Goal: Task Accomplishment & Management: Manage account settings

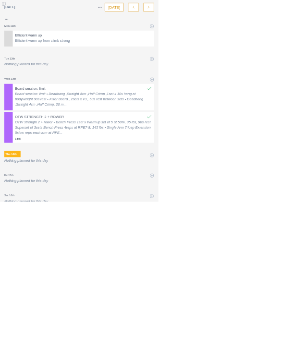
scroll to position [2, 0]
click at [269, 43] on icon at bounding box center [270, 47] width 8 height 8
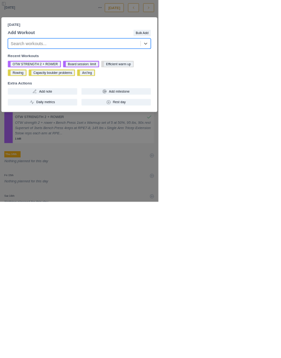
click at [143, 294] on div "[DATE] Add Workout Bulk Add option , selected. Select is focused ,type to refin…" at bounding box center [140, 179] width 281 height 358
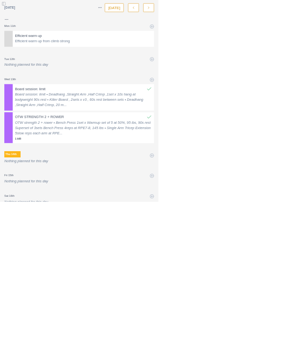
click at [6, 0] on button "Toggle Sidebar" at bounding box center [6, 6] width 13 height 13
click at [5, 6] on button "Toggle Sidebar" at bounding box center [6, 6] width 13 height 13
click at [5, 9] on button "Toggle Sidebar" at bounding box center [6, 6] width 13 height 13
click at [12, 9] on button "Toggle Sidebar" at bounding box center [6, 6] width 13 height 13
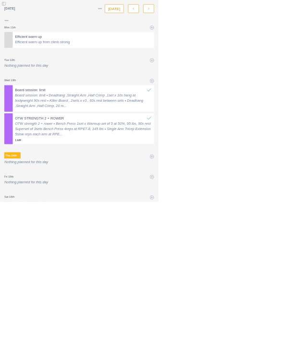
click at [6, 5] on button "Toggle Sidebar" at bounding box center [6, 6] width 13 height 13
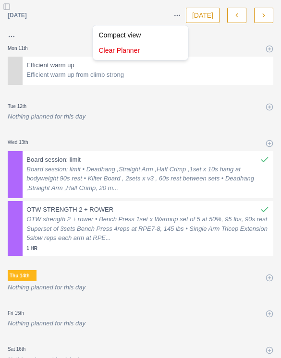
click at [205, 96] on html "Sequence Dashboard Planner Workouts Plans Performance Metrics Goals Tests Setti…" at bounding box center [140, 179] width 281 height 358
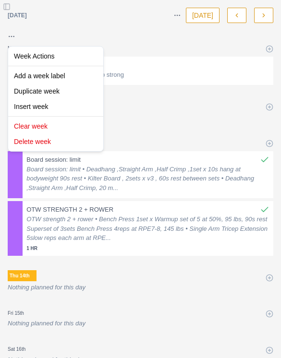
click at [12, 5] on html "Sequence Dashboard Planner Workouts Plans Performance Metrics Goals Tests Setti…" at bounding box center [140, 179] width 281 height 358
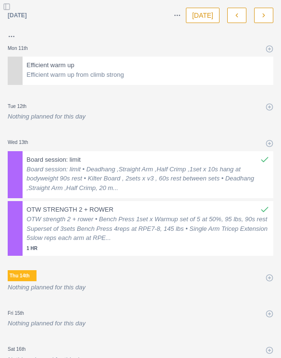
click at [10, 4] on button "Toggle Sidebar" at bounding box center [6, 6] width 13 height 13
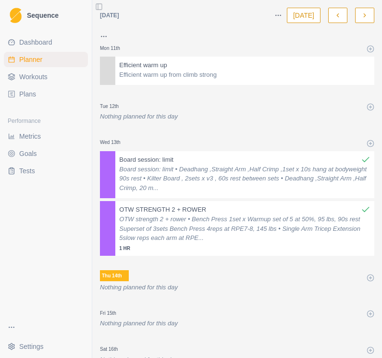
click at [27, 75] on span "Workouts" at bounding box center [33, 77] width 28 height 10
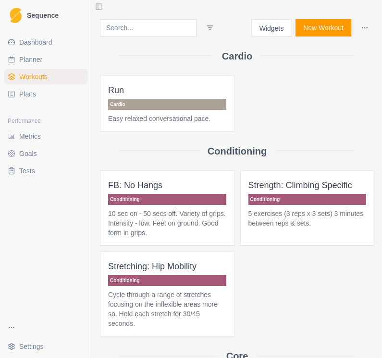
click at [280, 30] on button "New Workout" at bounding box center [323, 27] width 56 height 17
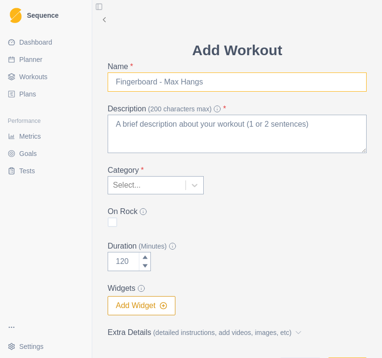
click at [264, 87] on input "Name *" at bounding box center [237, 82] width 259 height 19
type input "8"
type input "L"
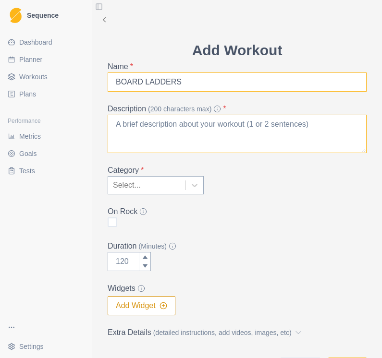
type input "BOARD LADDERS"
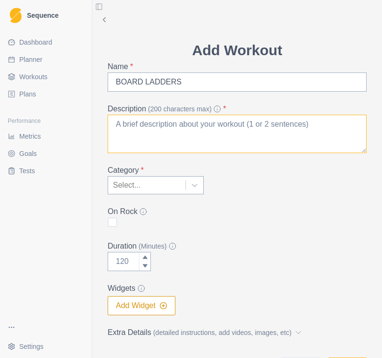
click at [246, 131] on textarea "Description (200 characters max) *" at bounding box center [237, 134] width 259 height 38
type textarea "B"
type textarea "V"
type textarea "V4 into v7, no rest."
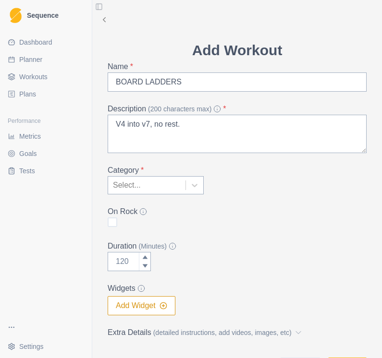
click at [205, 183] on div "Category * Select..." at bounding box center [237, 180] width 259 height 30
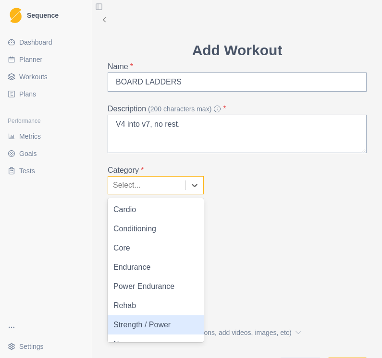
click at [175, 324] on div "Strength / Power" at bounding box center [156, 324] width 96 height 19
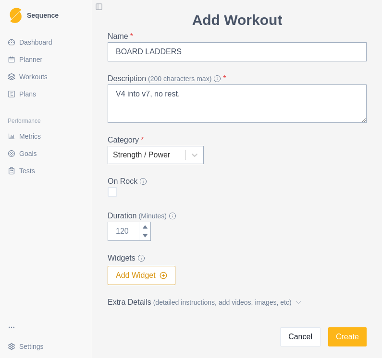
scroll to position [34, 0]
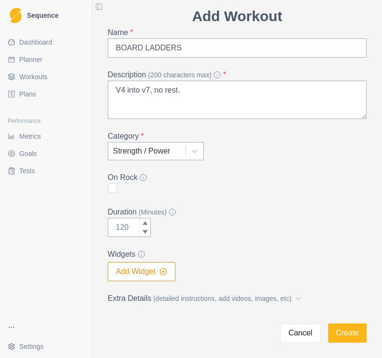
type input "0"
click at [146, 231] on icon at bounding box center [145, 231] width 5 height 3
click at [146, 230] on icon at bounding box center [145, 231] width 5 height 3
click at [126, 231] on input "0" at bounding box center [129, 227] width 43 height 19
type input "90"
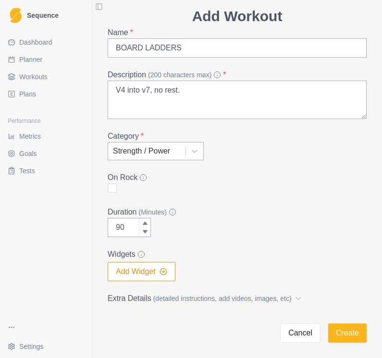
click at [157, 270] on button "Add Widget" at bounding box center [142, 271] width 68 height 19
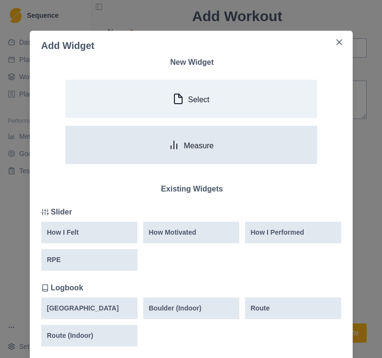
click at [223, 144] on button "Measure" at bounding box center [191, 145] width 252 height 38
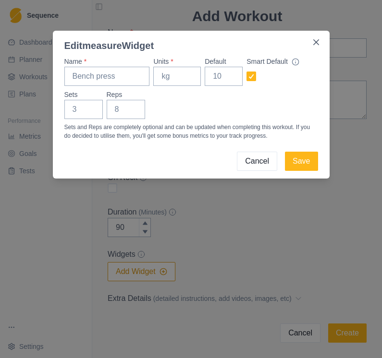
click at [268, 160] on button "Cancel" at bounding box center [257, 161] width 40 height 19
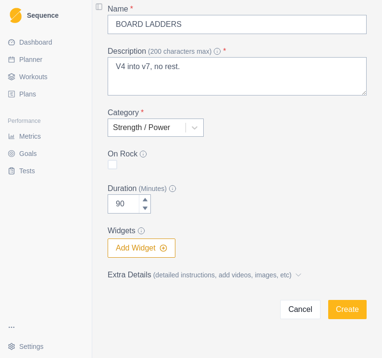
scroll to position [58, 0]
click at [165, 253] on button "Add Widget" at bounding box center [142, 248] width 68 height 19
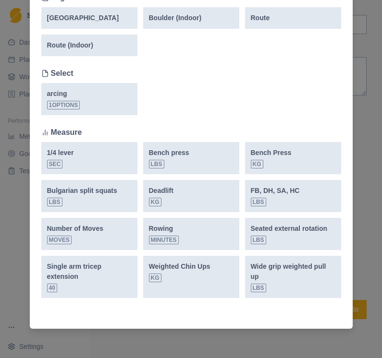
scroll to position [292, 0]
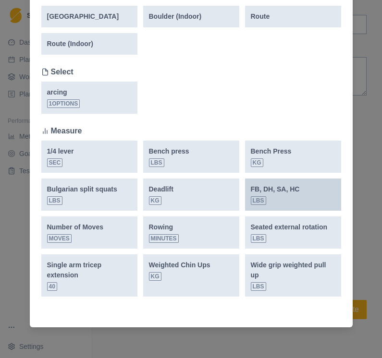
click at [280, 200] on div "FB, DH, SA, HC Lbs" at bounding box center [293, 194] width 85 height 21
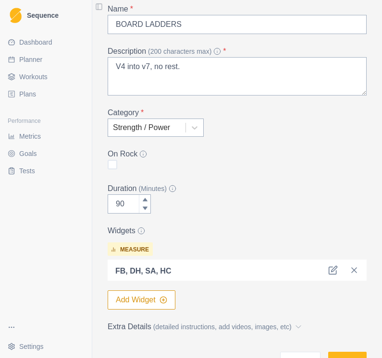
click at [163, 296] on button "Add Widget" at bounding box center [142, 300] width 68 height 19
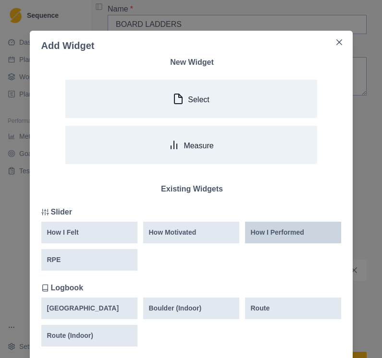
click at [279, 232] on p "How I Performed" at bounding box center [277, 233] width 53 height 10
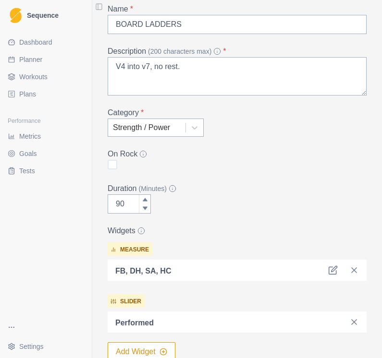
click at [212, 226] on label "Widgets" at bounding box center [234, 231] width 253 height 12
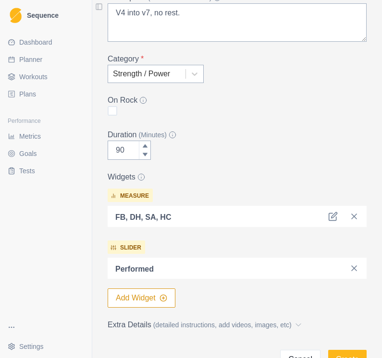
scroll to position [113, 0]
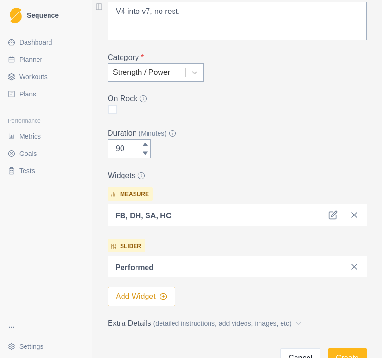
click at [170, 297] on button "Add Widget" at bounding box center [142, 296] width 68 height 19
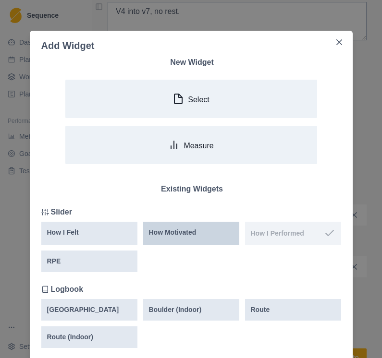
click at [199, 229] on div "How Motivated" at bounding box center [191, 233] width 85 height 10
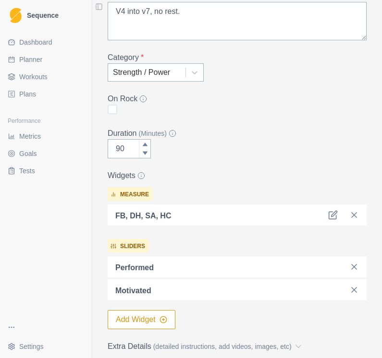
click at [160, 314] on button "Add Widget" at bounding box center [142, 319] width 68 height 19
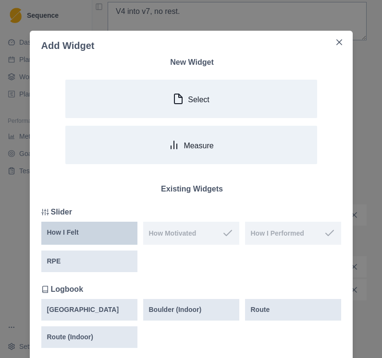
click at [102, 232] on div "How I Felt" at bounding box center [89, 233] width 85 height 10
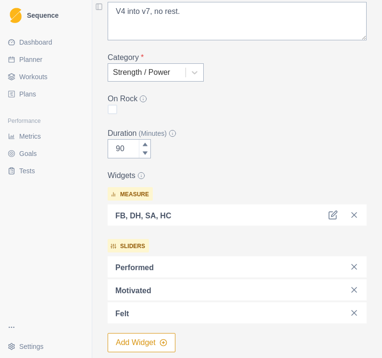
click at [165, 339] on button "Add Widget" at bounding box center [142, 342] width 68 height 19
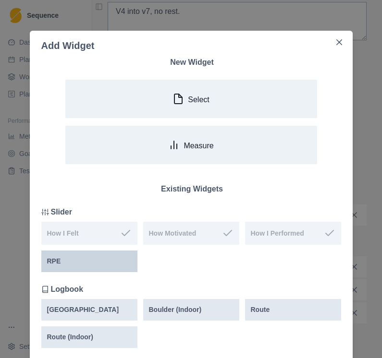
click at [116, 261] on div "RPE" at bounding box center [89, 261] width 85 height 10
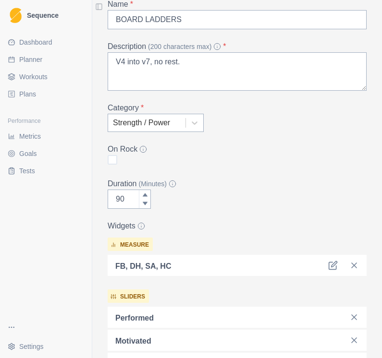
scroll to position [59, 0]
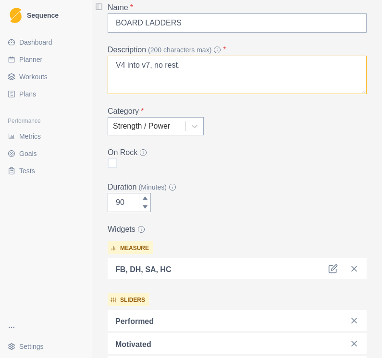
click at [250, 71] on textarea "V4 into v7, no rest." at bounding box center [237, 75] width 259 height 38
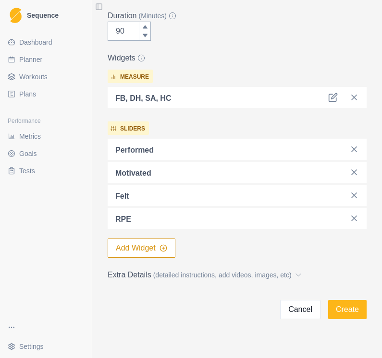
scroll to position [230, 0]
type textarea "V4 into v7, no rest. Hangboard deadhangs"
click at [280, 303] on button "Create" at bounding box center [347, 309] width 38 height 19
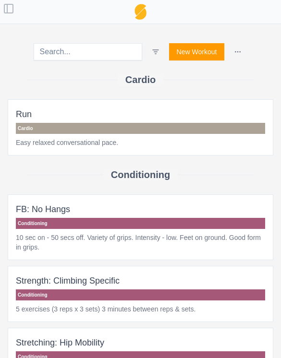
click at [206, 49] on button "New Workout" at bounding box center [197, 51] width 56 height 17
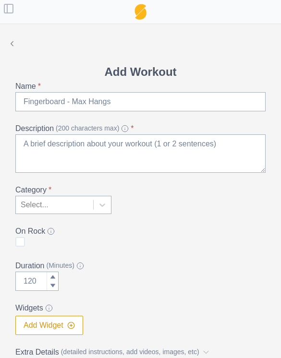
click at [203, 90] on label "Name *" at bounding box center [137, 87] width 244 height 12
click at [203, 92] on input "Name *" at bounding box center [140, 101] width 250 height 19
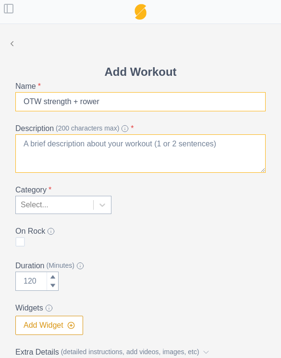
type input "OTW strength + rower"
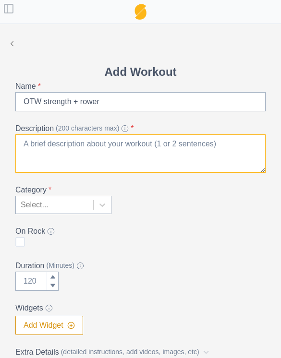
click at [160, 144] on textarea "Description (200 characters max) *" at bounding box center [140, 153] width 250 height 38
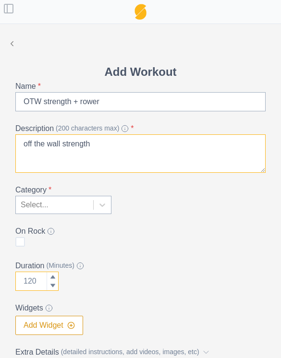
type textarea "off the wall strength"
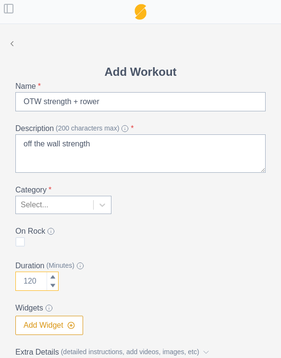
click at [43, 279] on input "Duration (Minutes)" at bounding box center [36, 281] width 43 height 19
type input "60"
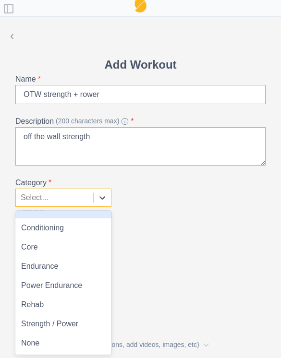
scroll to position [13, 0]
click at [85, 323] on div "Strength / Power" at bounding box center [63, 324] width 96 height 19
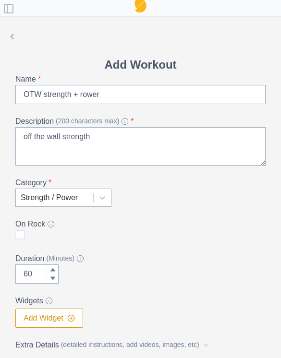
click at [173, 297] on label "Widgets" at bounding box center [137, 301] width 244 height 12
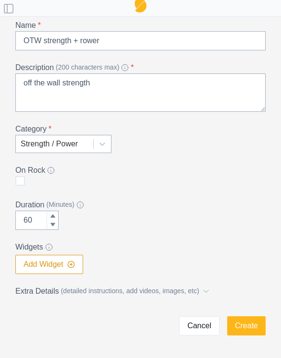
scroll to position [53, 0]
click at [77, 263] on button "Add Widget" at bounding box center [49, 264] width 68 height 19
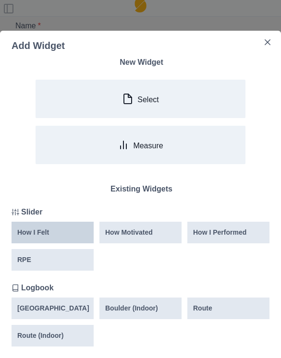
click at [67, 230] on div "How I Felt" at bounding box center [52, 233] width 71 height 10
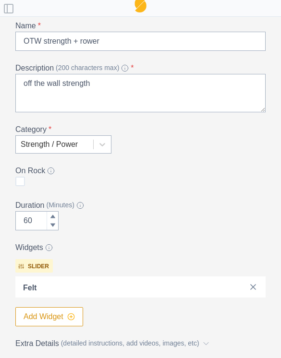
click at [70, 314] on circle "button" at bounding box center [71, 317] width 6 height 6
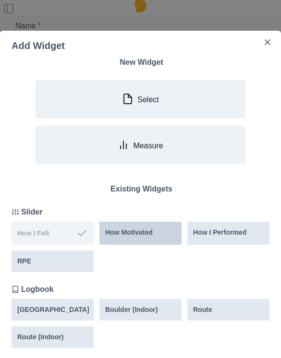
click at [157, 225] on div "How Motivated" at bounding box center [140, 233] width 82 height 23
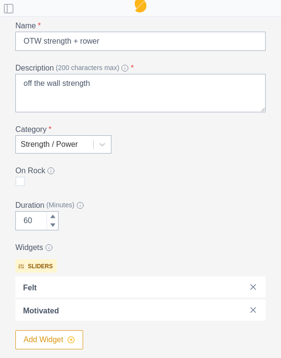
click at [69, 339] on icon "button" at bounding box center [71, 340] width 8 height 8
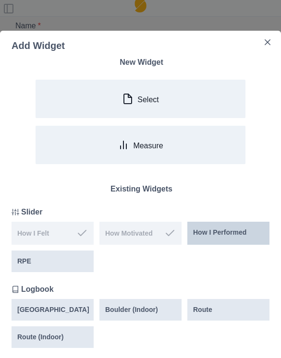
click at [225, 236] on p "How I Performed" at bounding box center [219, 233] width 53 height 10
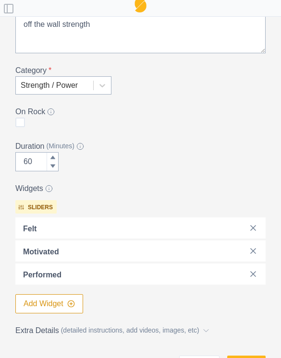
scroll to position [115, 0]
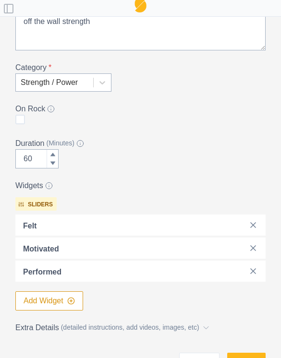
click at [78, 304] on button "Add Widget" at bounding box center [49, 300] width 68 height 19
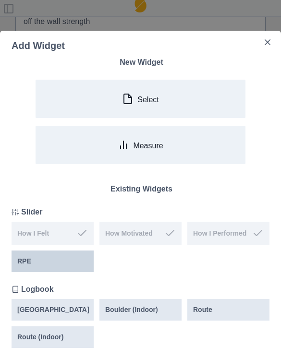
click at [76, 263] on div "RPE" at bounding box center [52, 261] width 71 height 10
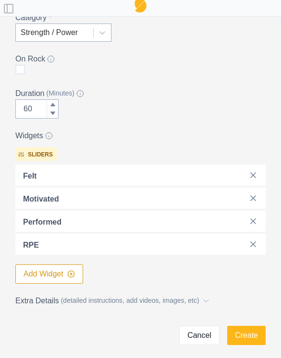
scroll to position [168, 0]
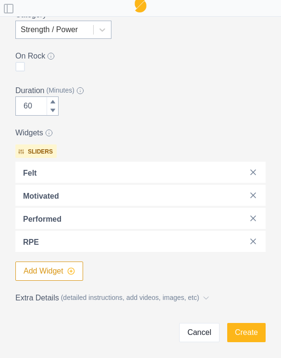
click at [71, 271] on line "button" at bounding box center [71, 271] width 0 height 2
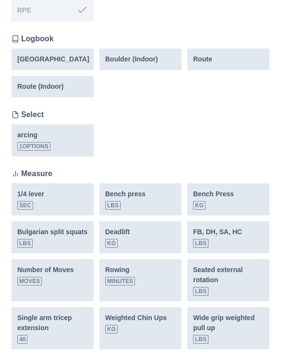
scroll to position [254, 0]
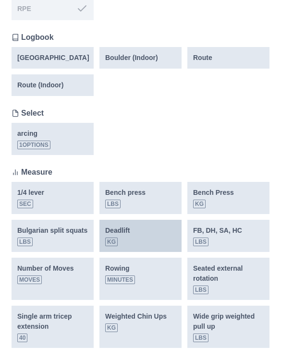
click at [151, 238] on div "Deadlift kg" at bounding box center [140, 236] width 71 height 21
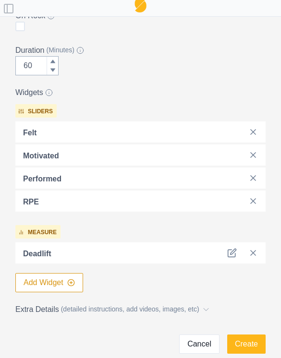
scroll to position [216, 0]
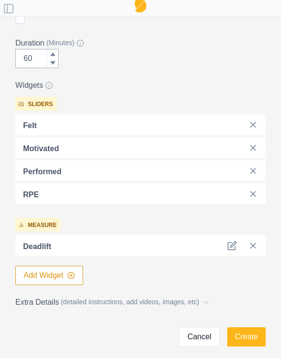
click at [67, 284] on button "Add Widget" at bounding box center [49, 275] width 68 height 19
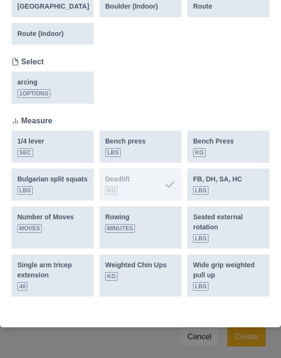
scroll to position [315, 0]
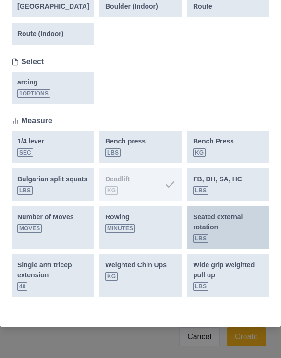
click at [239, 232] on div "Seated external rotation lbs" at bounding box center [228, 227] width 71 height 31
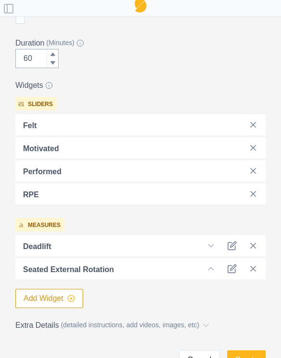
click at [73, 298] on icon "button" at bounding box center [71, 299] width 8 height 8
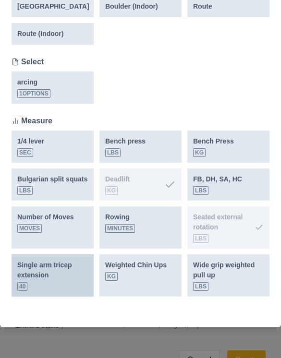
click at [64, 266] on p "Single arm tricep extension" at bounding box center [52, 270] width 71 height 20
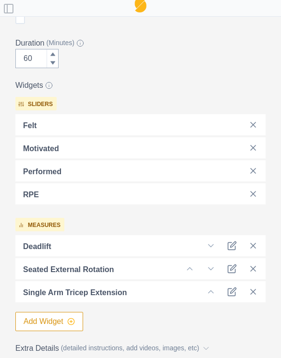
click at [72, 320] on icon "button" at bounding box center [71, 322] width 8 height 8
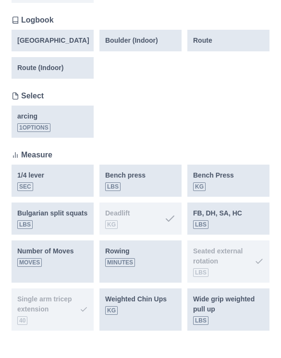
scroll to position [271, 0]
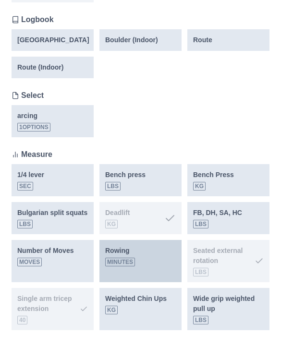
click at [157, 278] on div "Rowing minutes" at bounding box center [140, 261] width 82 height 42
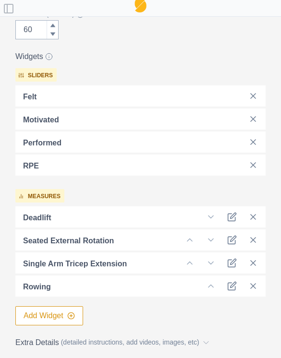
scroll to position [255, 0]
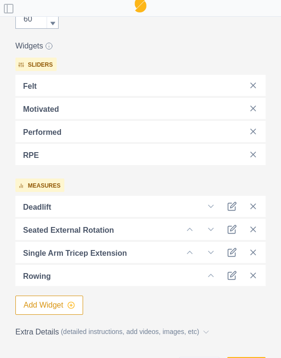
click at [72, 308] on icon "button" at bounding box center [71, 306] width 8 height 8
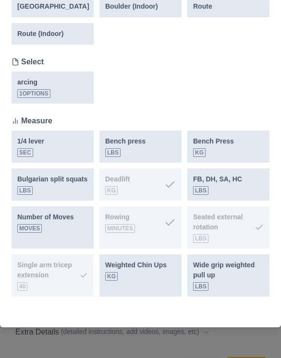
scroll to position [315, 0]
click at [230, 72] on div "arcing 1 options" at bounding box center [141, 88] width 258 height 32
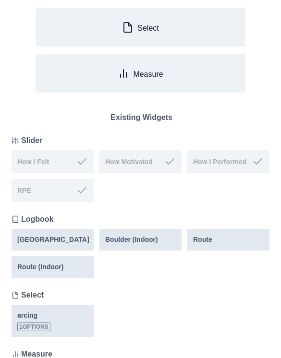
scroll to position [0, 0]
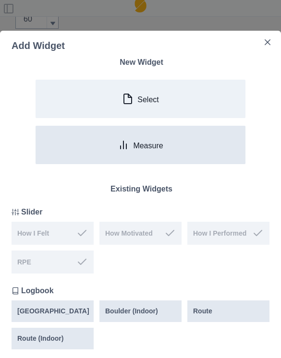
click at [206, 144] on button "Measure" at bounding box center [141, 145] width 210 height 38
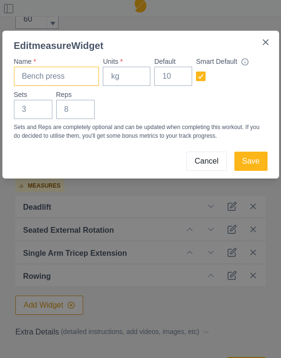
click at [80, 80] on input "Name *" at bounding box center [56, 76] width 85 height 19
type input "Land mine press"
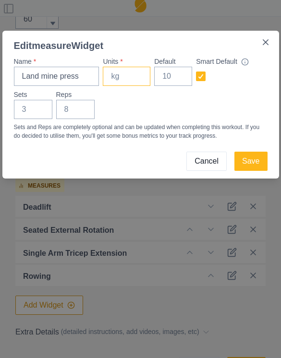
click at [139, 82] on input "Units *" at bounding box center [127, 76] width 48 height 19
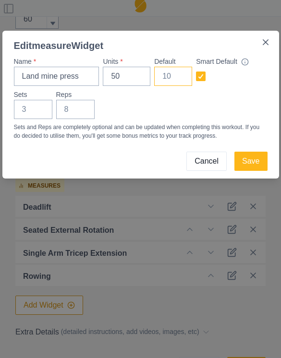
click at [183, 73] on input "Default" at bounding box center [173, 76] width 38 height 19
click at [144, 78] on input "50" at bounding box center [127, 76] width 48 height 19
type input "5"
type input "Lbs"
click at [176, 76] on input "Default" at bounding box center [173, 76] width 38 height 19
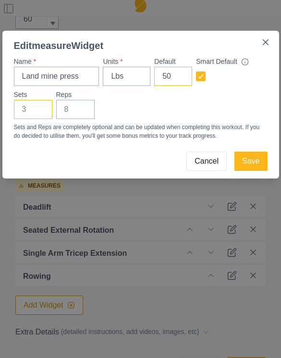
type input "50"
click at [40, 102] on input "Sets" at bounding box center [33, 109] width 38 height 19
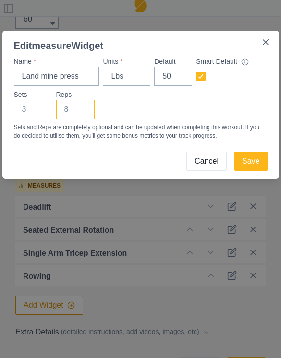
click at [84, 105] on input "Reps" at bounding box center [75, 109] width 38 height 19
type input "5"
click at [248, 153] on button "Save" at bounding box center [250, 161] width 33 height 19
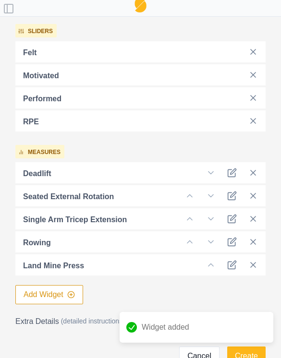
scroll to position [297, 0]
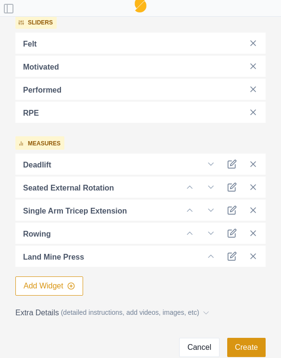
click at [255, 339] on button "Create" at bounding box center [246, 347] width 38 height 19
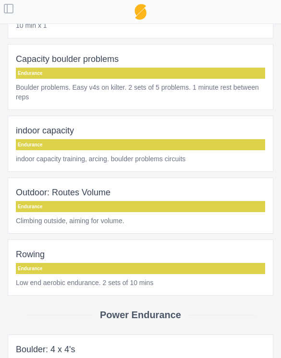
scroll to position [608, 0]
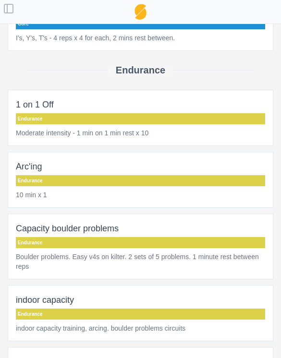
click at [12, 12] on button "Toggle Sidebar" at bounding box center [6, 6] width 13 height 13
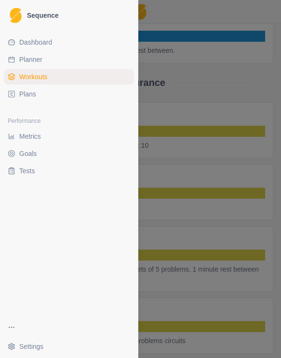
scroll to position [424, 0]
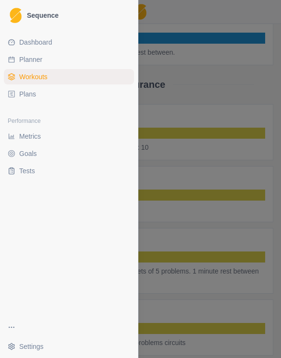
click at [98, 80] on link "Workouts" at bounding box center [69, 76] width 130 height 15
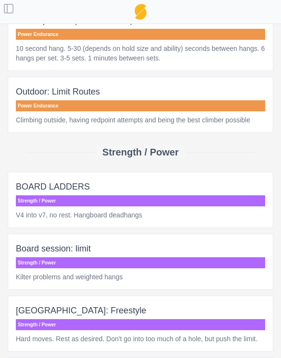
scroll to position [1070, 0]
click at [141, 205] on p "Strength / Power" at bounding box center [140, 200] width 249 height 11
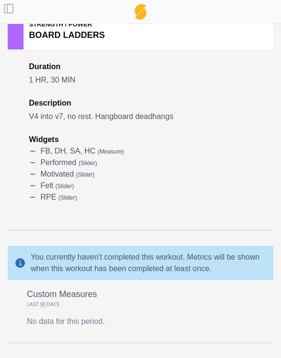
scroll to position [62, 0]
click at [85, 298] on p "Custom Measures" at bounding box center [140, 294] width 227 height 13
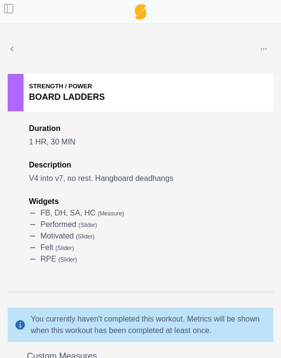
scroll to position [0, 0]
click at [268, 45] on button "button" at bounding box center [263, 48] width 19 height 19
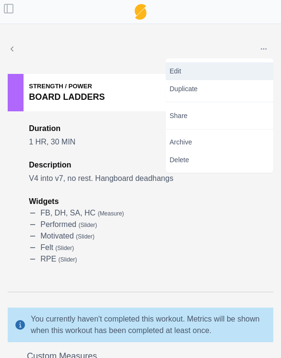
click at [226, 77] on link "Edit" at bounding box center [220, 71] width 108 height 18
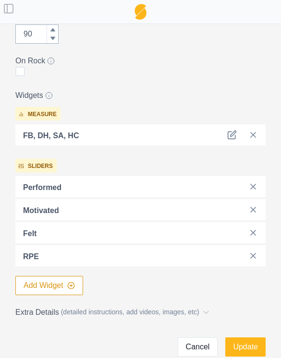
scroll to position [227, 0]
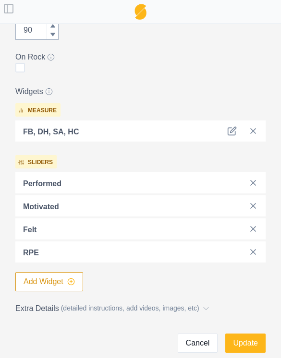
click at [73, 280] on icon "button" at bounding box center [71, 282] width 8 height 8
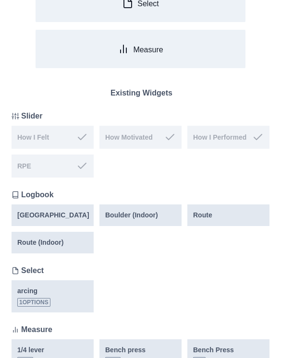
scroll to position [105, 0]
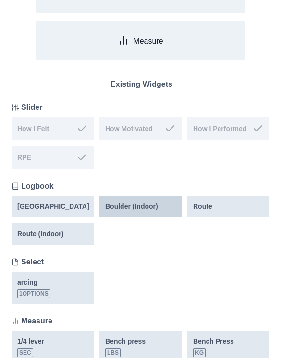
click at [149, 217] on div "Boulder (Indoor)" at bounding box center [140, 207] width 82 height 22
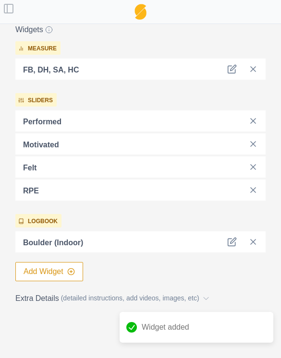
scroll to position [289, 0]
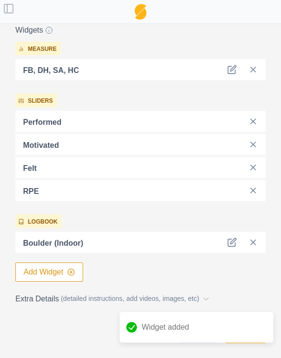
click at [256, 335] on div "Widget added" at bounding box center [197, 327] width 154 height 31
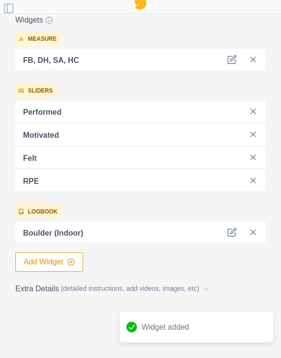
click at [254, 319] on button "Update" at bounding box center [245, 324] width 40 height 19
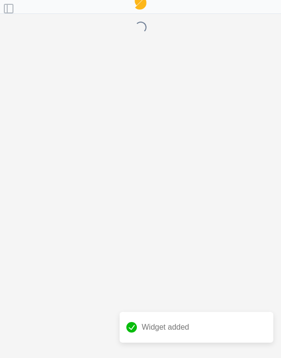
scroll to position [0, 0]
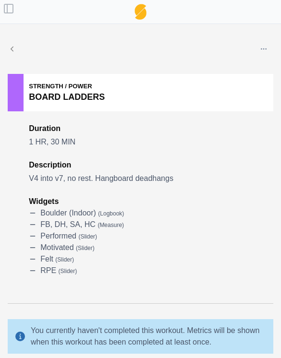
click at [13, 6] on button "Toggle Sidebar" at bounding box center [6, 6] width 13 height 13
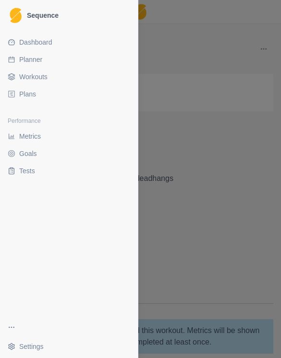
click at [63, 59] on link "Planner" at bounding box center [69, 59] width 130 height 15
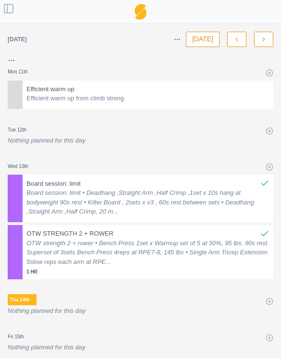
click at [211, 93] on div at bounding box center [171, 90] width 195 height 10
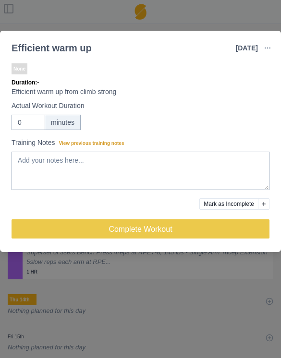
click at [191, 273] on div "Efficient warm up [DATE] Link To Goal View Workout Metrics Edit Original Workou…" at bounding box center [140, 179] width 281 height 358
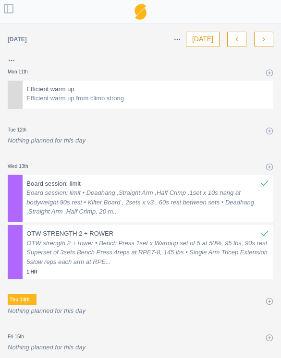
click at [273, 70] on div "Mon 11th Efficient warm up Efficient warm up from climb strong" at bounding box center [140, 82] width 281 height 54
click at [266, 73] on icon at bounding box center [270, 73] width 8 height 8
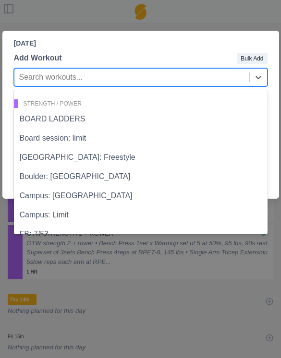
scroll to position [368, 0]
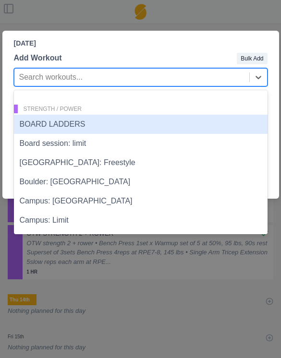
click at [182, 121] on div "BOARD LADDERS" at bounding box center [141, 124] width 254 height 19
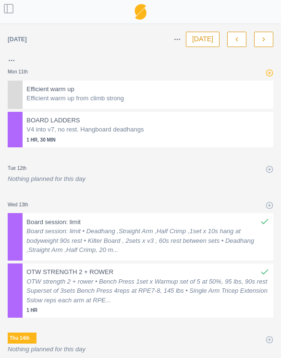
click at [266, 76] on icon at bounding box center [270, 73] width 8 height 8
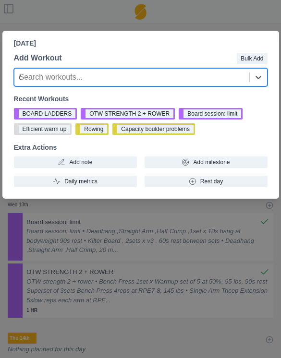
type input "ot"
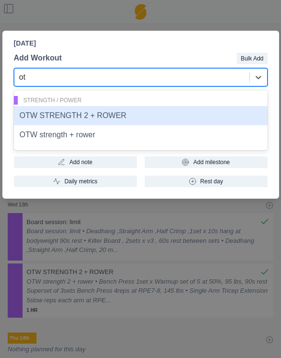
click at [167, 137] on div "OTW strength + rower" at bounding box center [141, 134] width 254 height 19
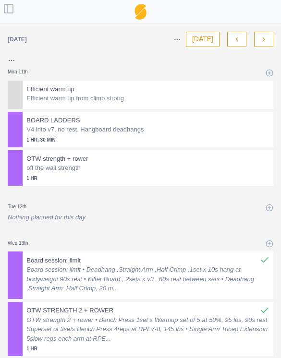
click at [210, 126] on p "V4 into v7, no rest. Hangboard deadhangs" at bounding box center [147, 130] width 243 height 10
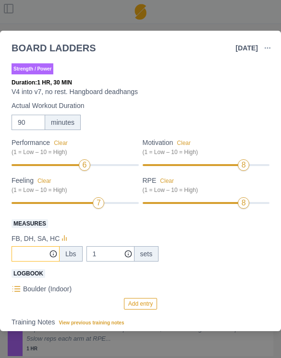
click at [43, 253] on input "Measures" at bounding box center [36, 253] width 48 height 15
type input "40"
click at [111, 252] on input "1" at bounding box center [110, 253] width 48 height 15
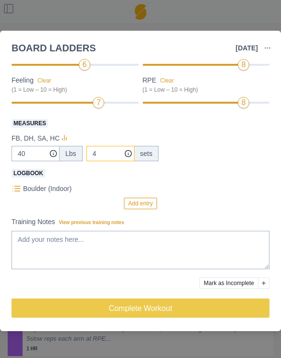
scroll to position [101, 0]
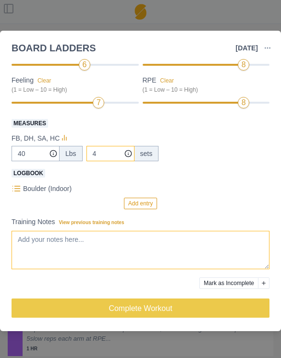
type input "4"
click at [136, 246] on textarea "Training Notes View previous training notes" at bounding box center [141, 250] width 258 height 38
click at [166, 246] on textarea "Training Notes View previous training notes" at bounding box center [141, 250] width 258 height 38
click at [174, 250] on textarea "Training Notes View previous training notes" at bounding box center [141, 250] width 258 height 38
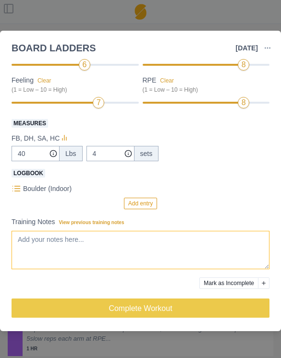
click at [94, 242] on textarea "Training Notes View previous training notes" at bounding box center [141, 250] width 258 height 38
click at [94, 241] on textarea "Training Notes View previous training notes" at bounding box center [141, 250] width 258 height 38
paste textarea "Board ladders/ OTW STRENGTH • Deadhang, Straight Arm, Half Crimp, 2 sets x 10s …"
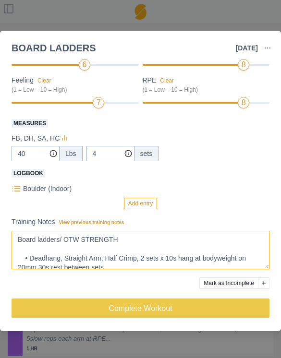
scroll to position [189, 0]
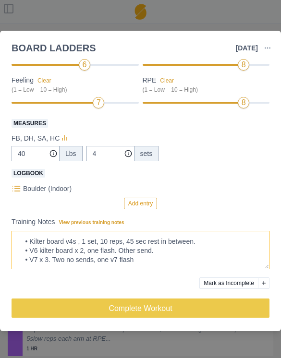
type textarea "Board ladders/ OTW STRENGTH • Deadhang, Straight Arm, Half Crimp, 2 sets x 10s …"
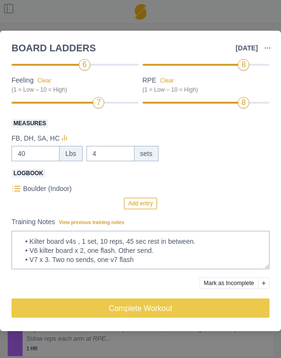
click at [147, 205] on button "Add entry" at bounding box center [140, 204] width 33 height 12
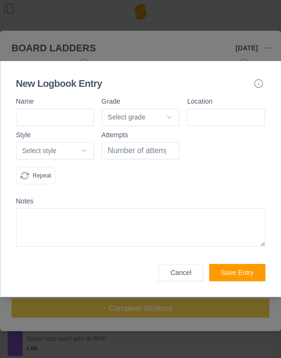
type input "4"
type input "V4"
click at [168, 119] on button "Select grade" at bounding box center [140, 117] width 78 height 17
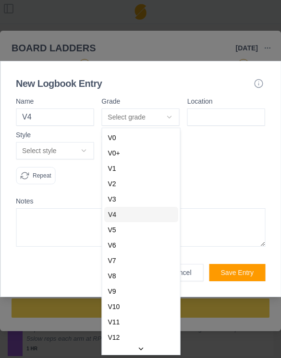
click at [152, 212] on div "V4" at bounding box center [141, 214] width 74 height 15
select select "ce4a9362-81d3-4cb3-a3b0-152c193b16d0"
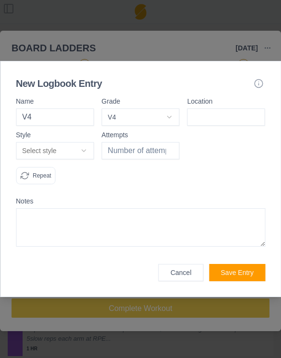
click at [242, 117] on input at bounding box center [226, 117] width 78 height 17
click at [238, 149] on div at bounding box center [226, 162] width 78 height 61
click at [238, 116] on input "Kilter" at bounding box center [226, 117] width 78 height 17
type input "Kilter msb"
click at [79, 154] on button "Select style" at bounding box center [55, 150] width 78 height 17
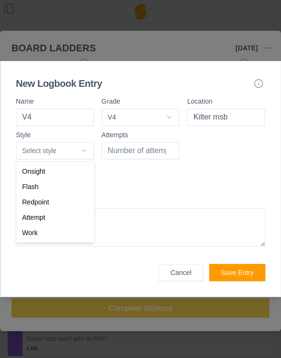
click at [160, 193] on div at bounding box center [140, 179] width 281 height 358
click at [78, 186] on div "Flash" at bounding box center [55, 186] width 74 height 15
select select "flash"
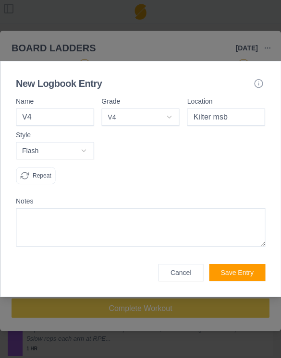
click at [43, 174] on p "Repeat" at bounding box center [42, 175] width 19 height 9
click at [41, 175] on p "Repeat" at bounding box center [42, 175] width 19 height 9
click at [45, 177] on p "Repeat" at bounding box center [42, 175] width 19 height 9
click at [252, 272] on button "Save Entry" at bounding box center [237, 272] width 56 height 17
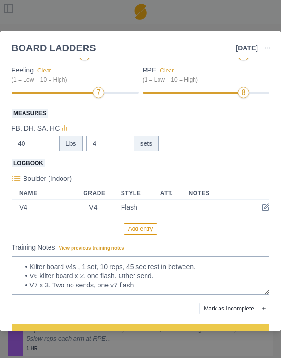
scroll to position [112, 0]
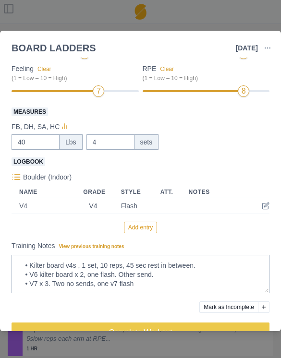
click at [148, 229] on button "Add entry" at bounding box center [140, 228] width 33 height 12
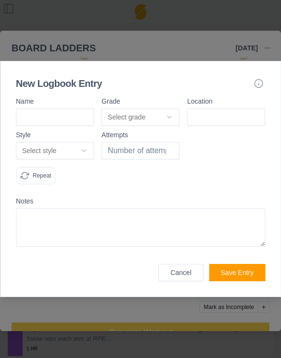
click at [263, 79] on icon "button" at bounding box center [259, 84] width 10 height 10
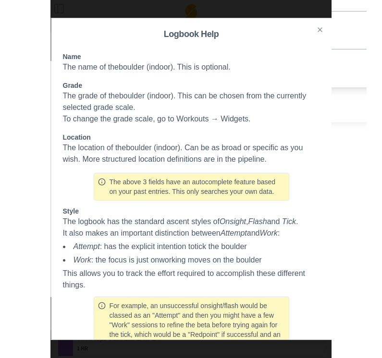
scroll to position [0, 0]
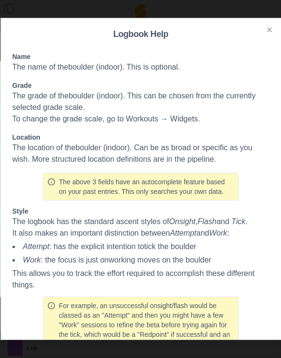
click at [277, 18] on div "Logbook Help Name The name of the boulder (indoor) . This is optional. Grade Th…" at bounding box center [140, 179] width 281 height 322
click at [275, 19] on div "Logbook Help Name The name of the boulder (indoor) . This is optional. Grade Th…" at bounding box center [140, 179] width 281 height 322
click at [271, 26] on icon "button" at bounding box center [269, 30] width 8 height 8
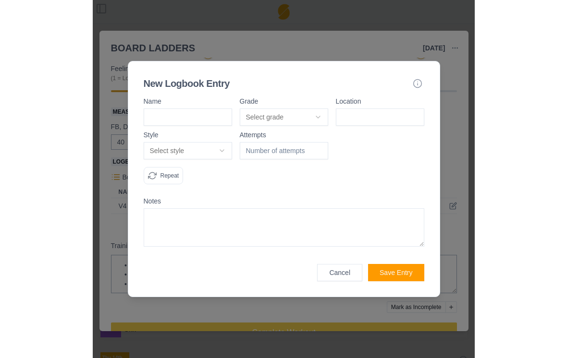
scroll to position [153, 0]
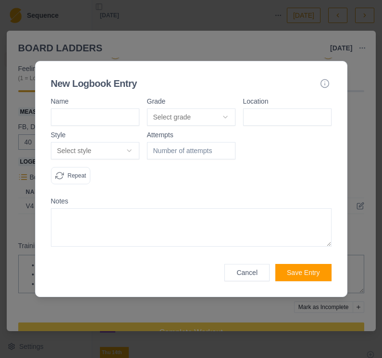
click at [126, 117] on input at bounding box center [95, 117] width 88 height 17
click at [230, 117] on button "Select grade" at bounding box center [191, 117] width 88 height 17
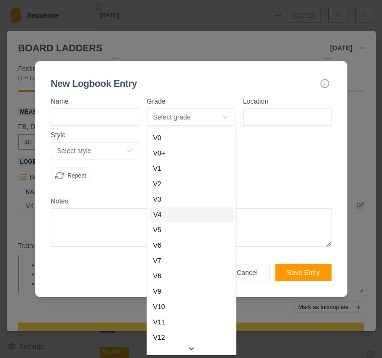
click at [191, 210] on div "V4" at bounding box center [191, 214] width 85 height 15
select select "ce4a9362-81d3-4cb3-a3b0-152c193b16d0"
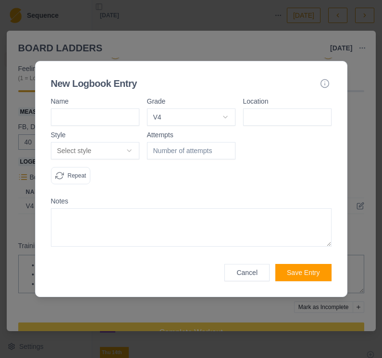
click at [280, 120] on input at bounding box center [287, 117] width 88 height 17
type input "Msb kilter"
click at [122, 144] on button "Select style" at bounding box center [95, 150] width 88 height 17
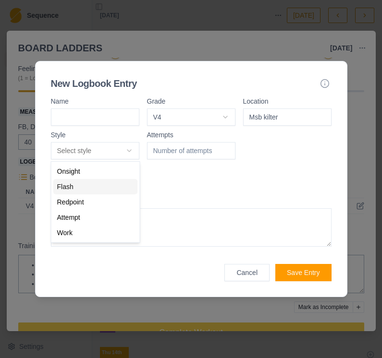
click at [119, 186] on div "Flash" at bounding box center [95, 186] width 85 height 15
select select "flash"
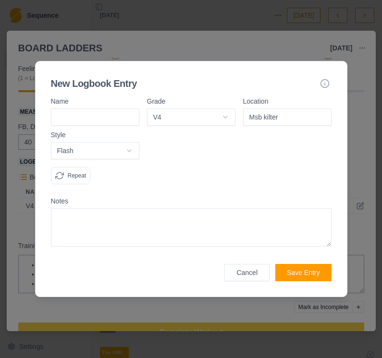
click at [82, 175] on p "Repeat" at bounding box center [77, 175] width 19 height 9
click at [280, 273] on button "Save Entry" at bounding box center [303, 272] width 56 height 17
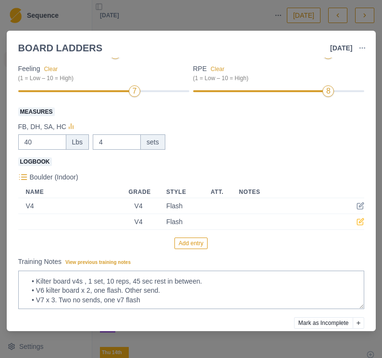
click at [280, 218] on icon at bounding box center [360, 222] width 8 height 8
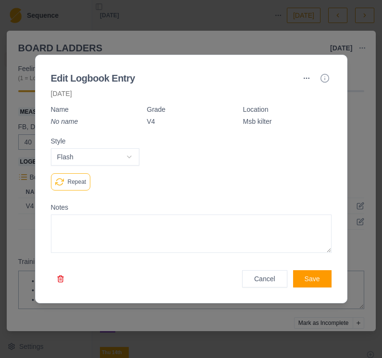
click at [270, 283] on button "Cancel" at bounding box center [264, 278] width 45 height 17
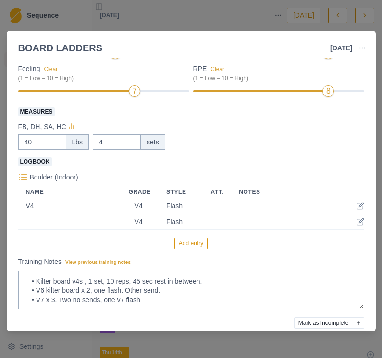
click at [185, 216] on td "Flash" at bounding box center [180, 222] width 45 height 16
click at [184, 215] on td "Flash" at bounding box center [180, 222] width 45 height 16
click at [190, 249] on button "Add entry" at bounding box center [190, 244] width 33 height 12
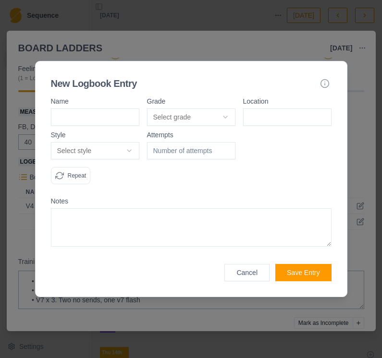
click at [224, 119] on button "Select grade" at bounding box center [191, 117] width 88 height 17
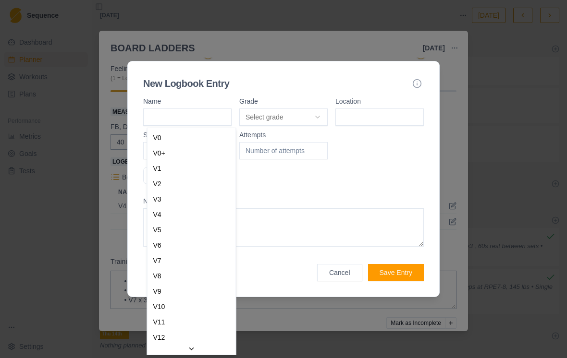
select select "month"
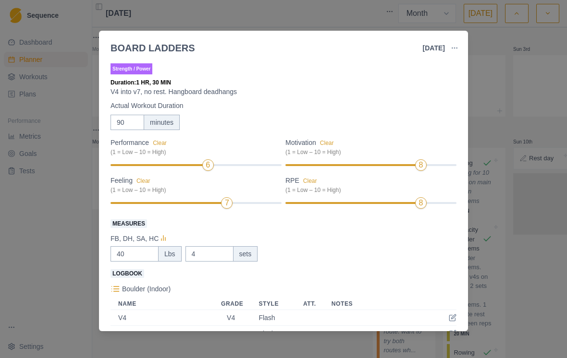
click at [280, 89] on div "BOARD LADDERS [DATE] Link To Goal View Workout Metrics Edit Original Workout Re…" at bounding box center [283, 179] width 567 height 358
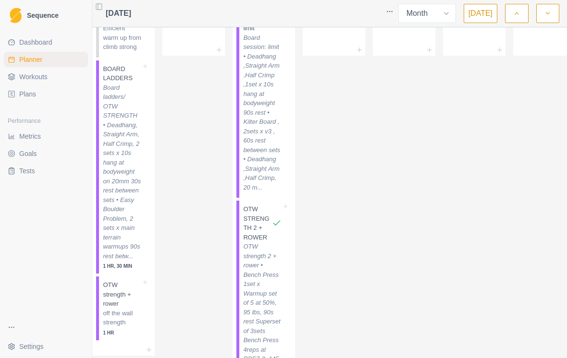
scroll to position [469, 0]
click at [132, 202] on p "Board ladders/ OTW STRENGTH • Deadhang, Straight Arm, Half Crimp, 2 sets x 10s …" at bounding box center [122, 173] width 38 height 178
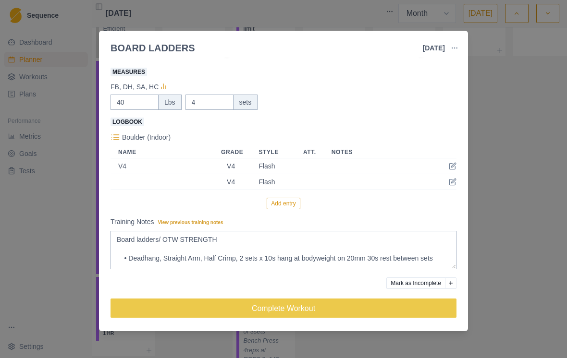
scroll to position [152, 0]
click at [277, 206] on button "Add entry" at bounding box center [283, 204] width 33 height 12
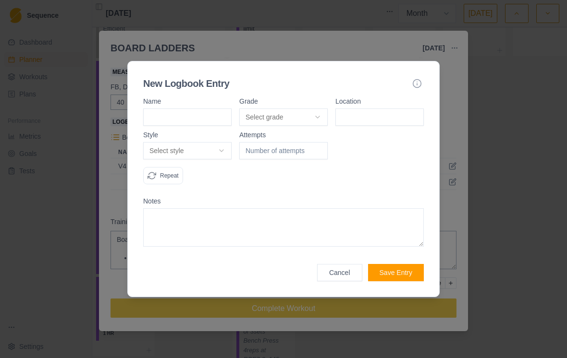
click at [280, 115] on button "Select grade" at bounding box center [283, 117] width 88 height 17
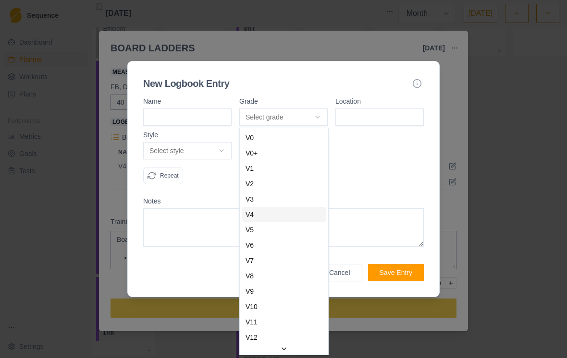
click at [272, 212] on div "V4" at bounding box center [284, 214] width 85 height 15
select select "ce4a9362-81d3-4cb3-a3b0-152c193b16d0"
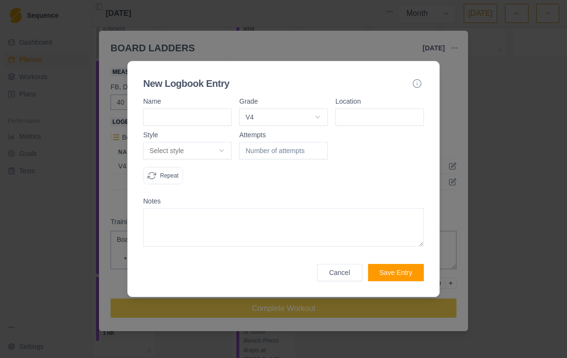
click at [280, 148] on input "number" at bounding box center [283, 150] width 88 height 17
type input "8"
click at [228, 145] on button "Select style" at bounding box center [187, 150] width 88 height 17
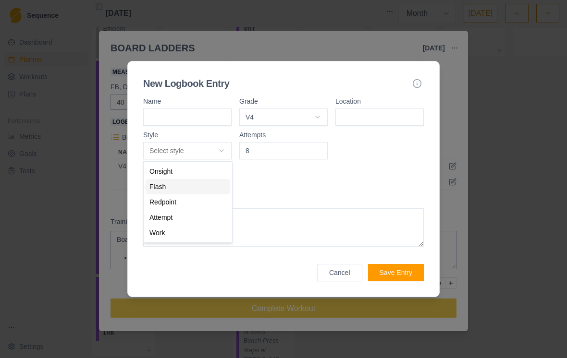
click at [215, 186] on div "Flash" at bounding box center [187, 186] width 85 height 15
select select "flash"
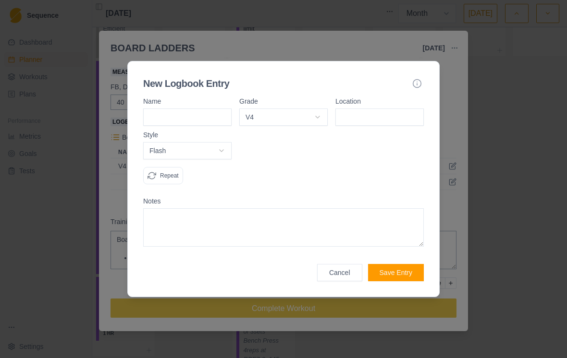
click at [280, 114] on input at bounding box center [379, 117] width 88 height 17
type input "Msb kilter"
click at [280, 276] on button "Save Entry" at bounding box center [396, 272] width 56 height 17
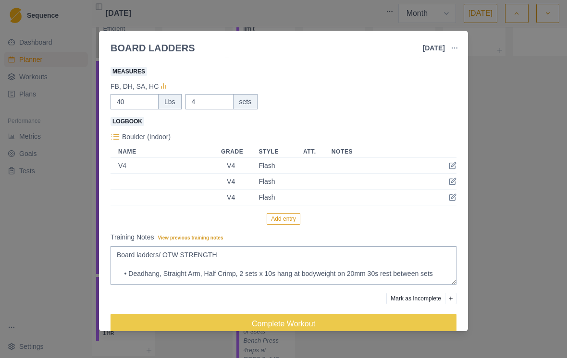
click at [280, 205] on td "Flash" at bounding box center [273, 198] width 45 height 16
click at [280, 223] on button "Add entry" at bounding box center [283, 219] width 33 height 12
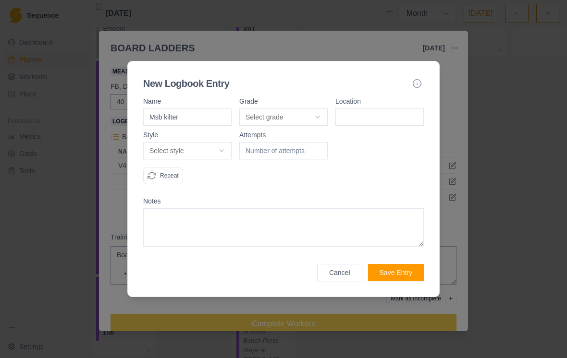
type input "Msb kilter"
click at [280, 116] on input at bounding box center [379, 117] width 88 height 17
type input "msb"
click at [280, 163] on div "Kilter msb Msb kilter" at bounding box center [379, 146] width 88 height 36
click at [280, 157] on div at bounding box center [379, 162] width 88 height 61
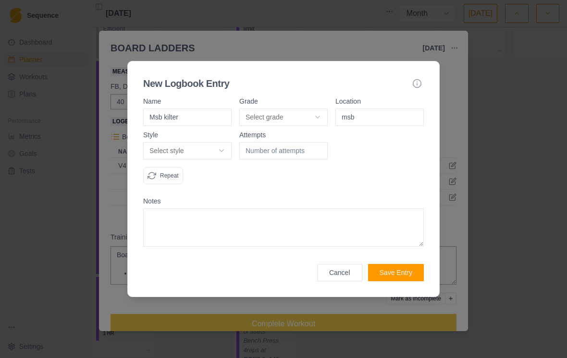
click at [280, 276] on button "Save Entry" at bounding box center [396, 272] width 56 height 17
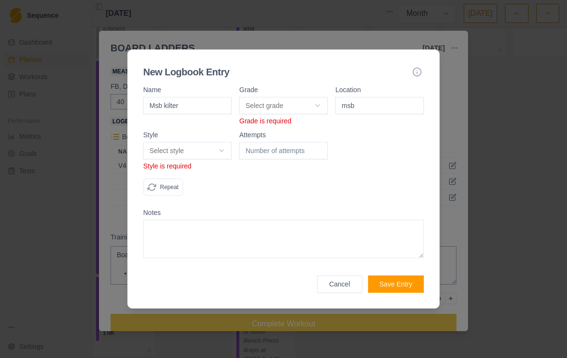
click at [218, 155] on button "Select style" at bounding box center [187, 150] width 88 height 17
click at [191, 183] on div "Flash" at bounding box center [187, 186] width 85 height 15
select select "flash"
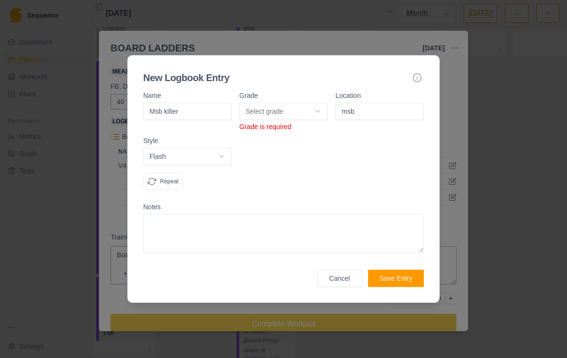
click at [280, 276] on button "Save Entry" at bounding box center [396, 278] width 56 height 17
click at [280, 108] on button "Select grade" at bounding box center [283, 111] width 88 height 17
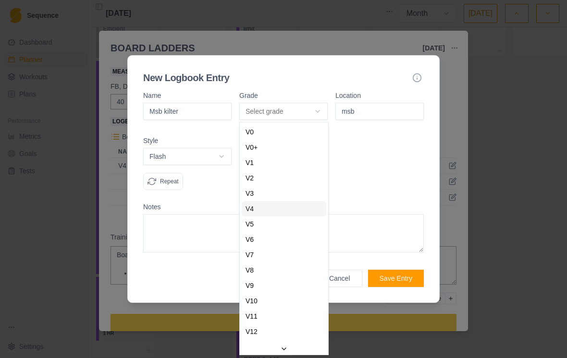
click at [280, 210] on div "V4" at bounding box center [284, 208] width 85 height 15
select select "ce4a9362-81d3-4cb3-a3b0-152c193b16d0"
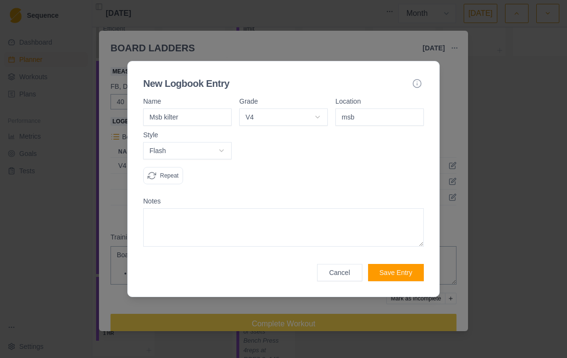
click at [280, 270] on button "Save Entry" at bounding box center [396, 272] width 56 height 17
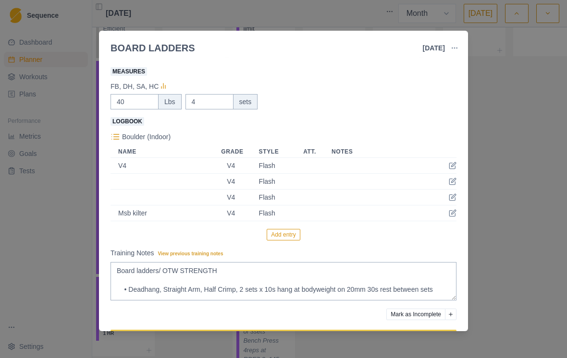
click at [280, 227] on div "Boulder (Indoor) Name Grade Style Att. Notes V4 V4 Flash V4 Flash V4 Flash Msb …" at bounding box center [283, 186] width 346 height 110
click at [280, 236] on button "Add entry" at bounding box center [283, 235] width 33 height 12
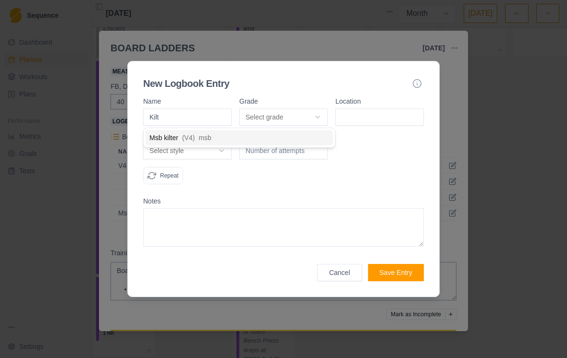
type input "Kilte"
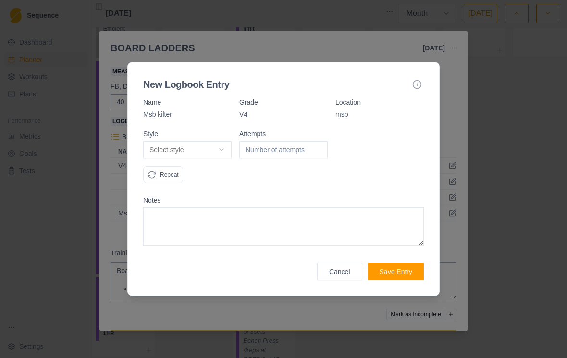
click at [267, 143] on input "number" at bounding box center [283, 149] width 88 height 17
click at [213, 153] on button "Select style" at bounding box center [187, 149] width 88 height 17
click at [194, 182] on div "Flash" at bounding box center [187, 185] width 85 height 15
select select "flash"
click at [280, 266] on button "Save Entry" at bounding box center [396, 271] width 56 height 17
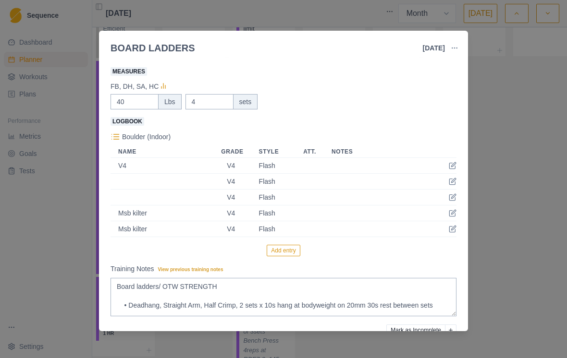
click at [280, 251] on button "Add entry" at bounding box center [283, 251] width 33 height 12
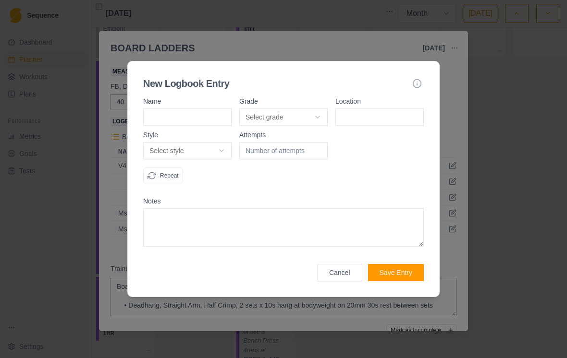
click at [204, 120] on input at bounding box center [187, 117] width 88 height 17
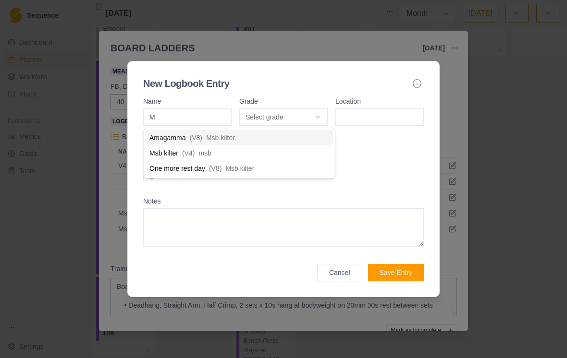
type input "Ms"
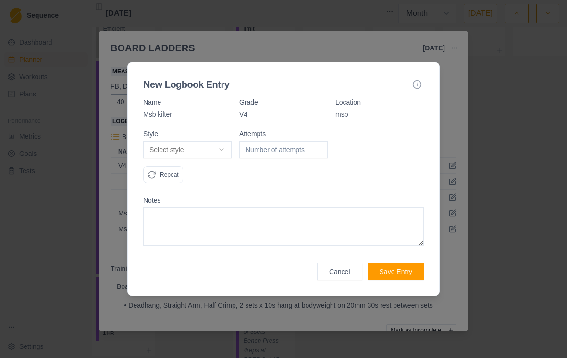
click at [211, 151] on button "Select style" at bounding box center [187, 149] width 88 height 17
click at [203, 181] on div "Flash" at bounding box center [187, 185] width 85 height 15
select select "flash"
click at [280, 270] on button "Save Entry" at bounding box center [396, 271] width 56 height 17
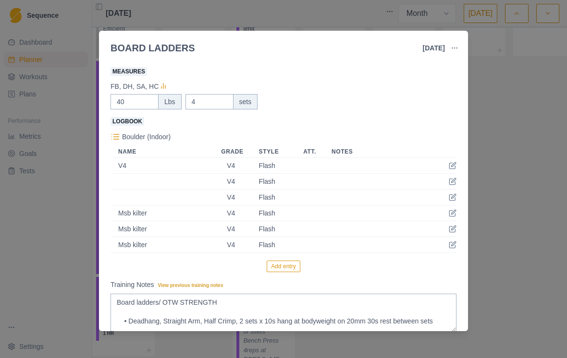
click at [280, 268] on button "Add entry" at bounding box center [283, 267] width 33 height 12
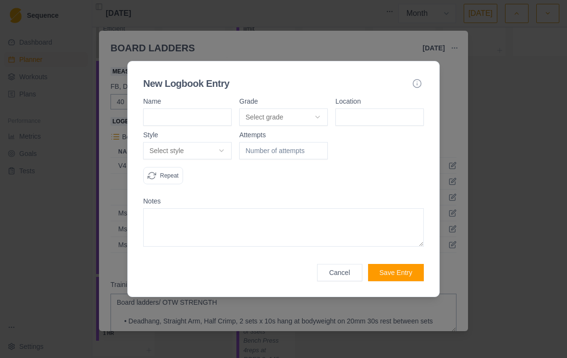
click at [225, 152] on button "Select style" at bounding box center [187, 150] width 88 height 17
click at [199, 186] on div "Flash" at bounding box center [187, 186] width 85 height 15
select select "flash"
click at [218, 107] on div "Name" at bounding box center [187, 112] width 88 height 28
click at [207, 121] on input at bounding box center [187, 117] width 88 height 17
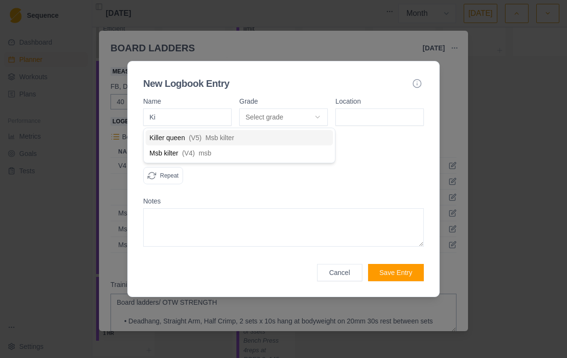
type input "Kil"
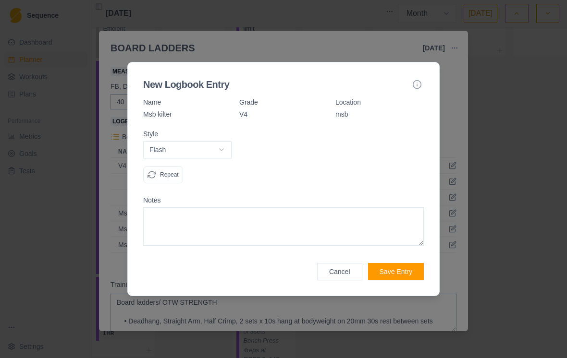
click at [280, 276] on button "Save Entry" at bounding box center [396, 271] width 56 height 17
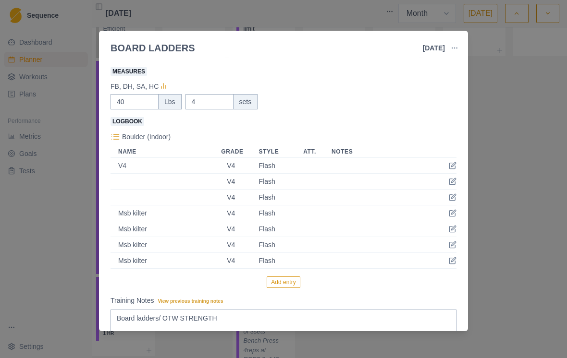
click at [280, 285] on button "Add entry" at bounding box center [283, 283] width 33 height 12
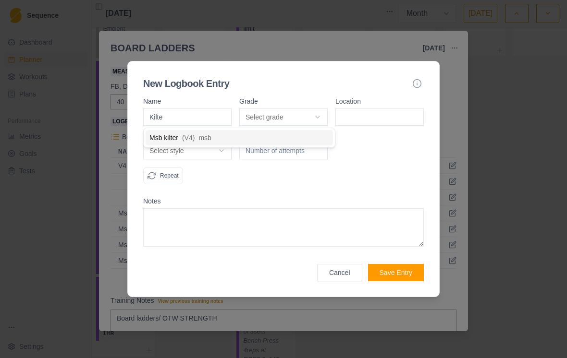
type input "Kilter"
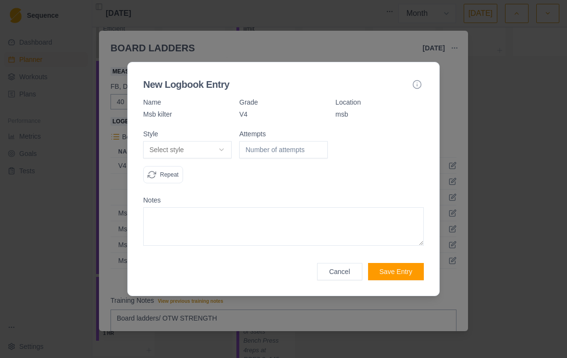
click at [212, 155] on button "Select style" at bounding box center [187, 149] width 88 height 17
click at [194, 186] on div "Flash" at bounding box center [187, 185] width 85 height 15
select select "flash"
click at [280, 268] on button "Save Entry" at bounding box center [396, 271] width 56 height 17
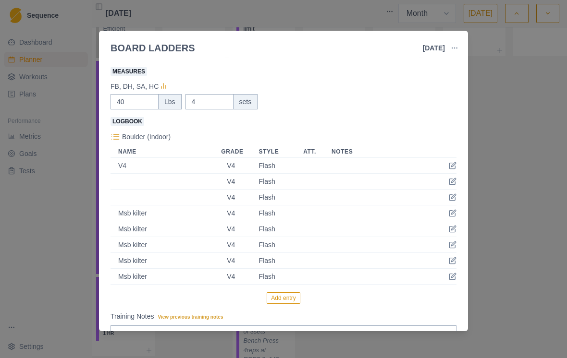
click at [280, 296] on button "Add entry" at bounding box center [283, 298] width 33 height 12
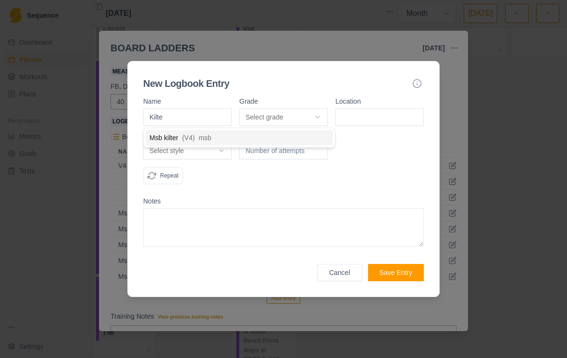
type input "Kilter"
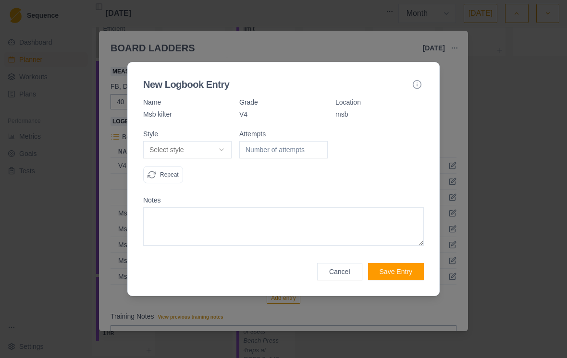
click at [222, 146] on button "Select style" at bounding box center [187, 149] width 88 height 17
click at [200, 184] on div "Flash" at bounding box center [187, 185] width 85 height 15
select select "flash"
click at [280, 268] on button "Save Entry" at bounding box center [396, 271] width 56 height 17
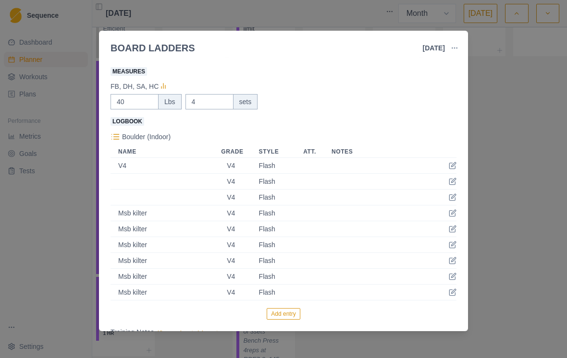
click at [280, 314] on button "Add entry" at bounding box center [283, 314] width 33 height 12
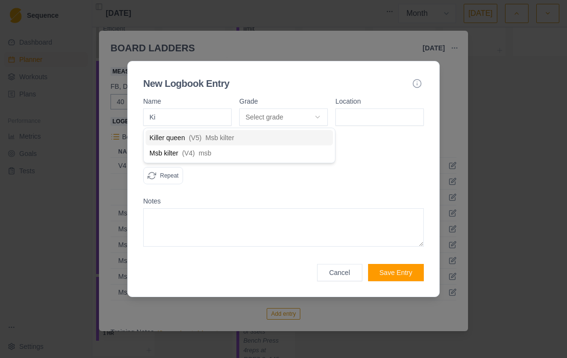
type input "Kil"
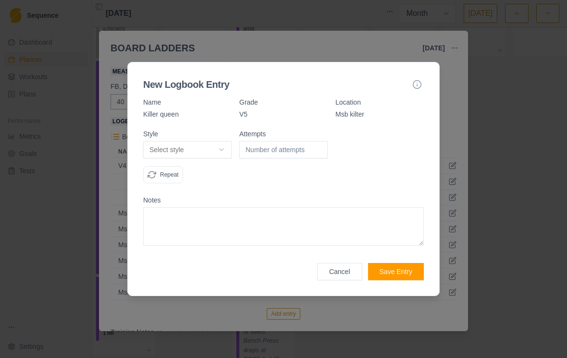
click at [218, 154] on button "Select style" at bounding box center [187, 149] width 88 height 17
click at [207, 189] on div "Flash" at bounding box center [187, 185] width 85 height 15
select select "flash"
click at [280, 268] on button "Save Entry" at bounding box center [396, 271] width 56 height 17
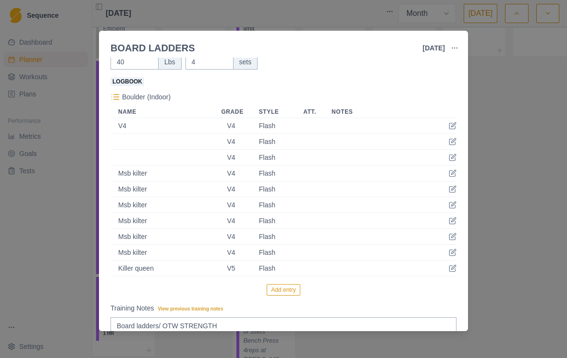
scroll to position [193, 0]
click at [280, 268] on td "Flash" at bounding box center [273, 268] width 45 height 16
click at [280, 269] on icon at bounding box center [452, 269] width 6 height 6
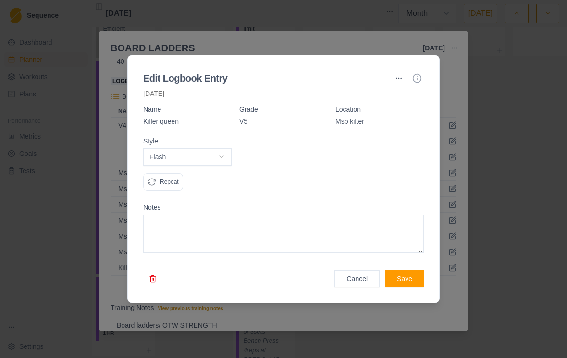
click at [155, 274] on button "button" at bounding box center [152, 278] width 19 height 17
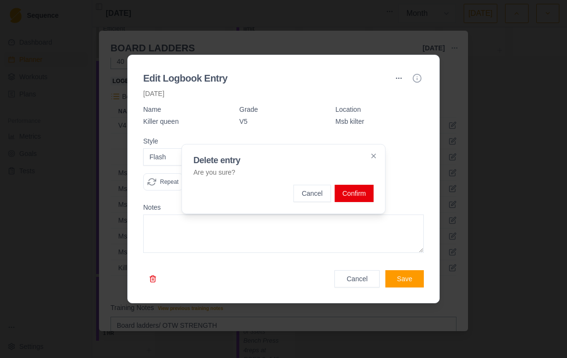
click at [280, 192] on button "Confirm" at bounding box center [353, 193] width 39 height 17
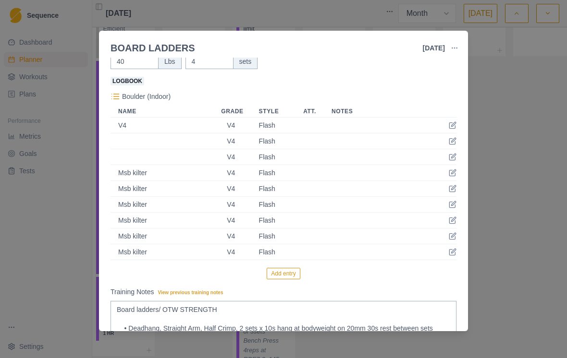
click at [280, 277] on button "Add entry" at bounding box center [283, 274] width 33 height 12
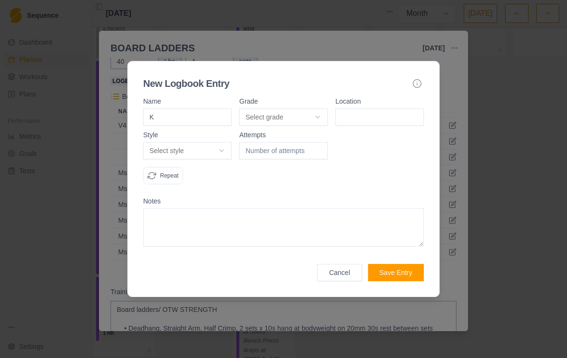
type input "Ki"
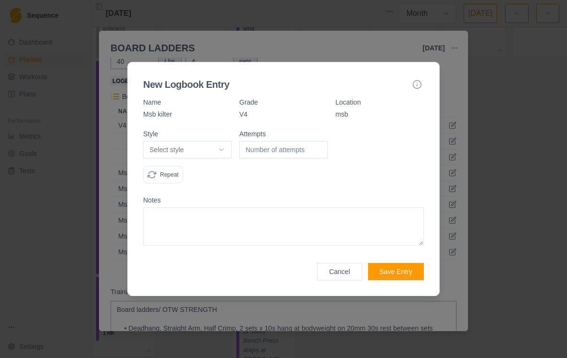
click at [217, 150] on button "Select style" at bounding box center [187, 149] width 88 height 17
click at [198, 184] on div "Flash" at bounding box center [187, 185] width 85 height 15
select select "flash"
click at [280, 277] on button "Save Entry" at bounding box center [396, 271] width 56 height 17
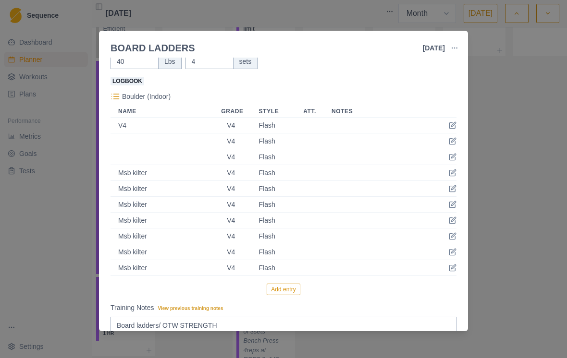
click at [280, 290] on button "Add entry" at bounding box center [283, 290] width 33 height 12
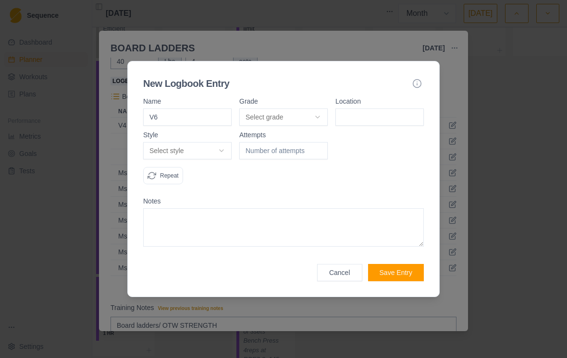
type input "V6"
click at [280, 103] on div "Grade" at bounding box center [283, 101] width 88 height 7
click at [280, 119] on button "Select grade" at bounding box center [283, 117] width 88 height 17
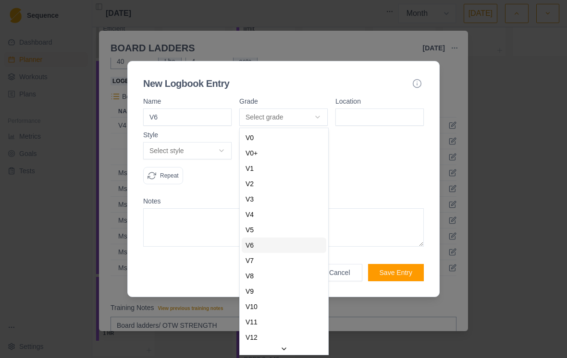
click at [280, 242] on div "V6" at bounding box center [284, 245] width 85 height 15
select select "7b6a862c-bca5-4c06-9578-13a9ae5e87e9"
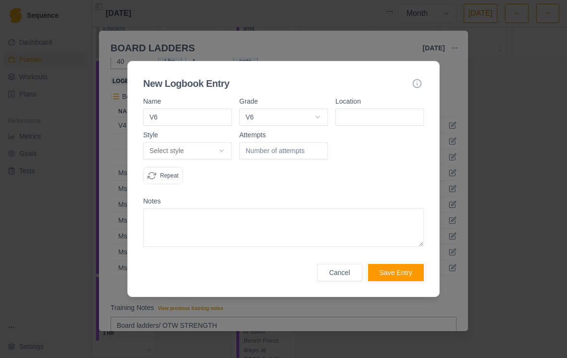
click at [280, 111] on input at bounding box center [379, 117] width 88 height 17
type input "Kilter msb"
click at [212, 148] on button "Select style" at bounding box center [187, 150] width 88 height 17
click at [199, 189] on div "Flash" at bounding box center [187, 186] width 85 height 15
select select "flash"
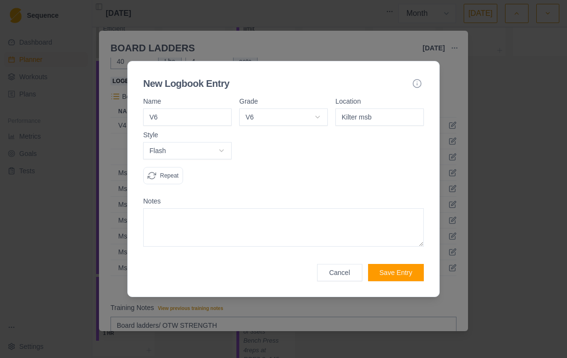
click at [280, 279] on button "Save Entry" at bounding box center [396, 272] width 56 height 17
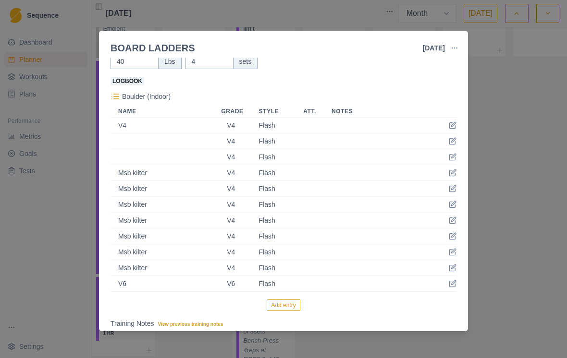
click at [280, 306] on button "Add entry" at bounding box center [283, 306] width 33 height 12
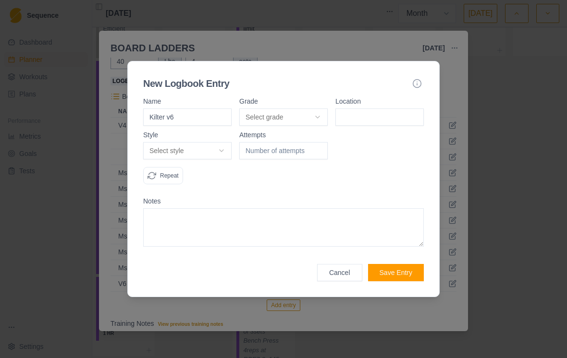
type input "Kilter v6"
click at [280, 109] on button "Select grade" at bounding box center [283, 117] width 88 height 17
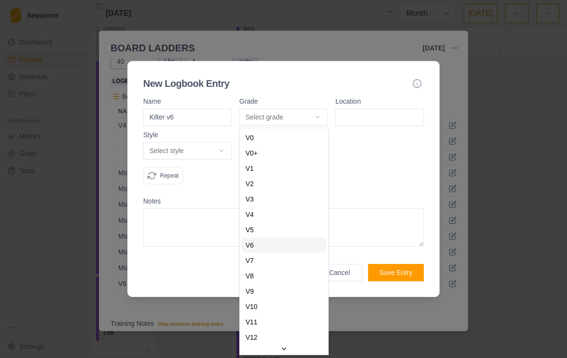
click at [280, 251] on div "V6" at bounding box center [284, 245] width 85 height 15
select select "7b6a862c-bca5-4c06-9578-13a9ae5e87e9"
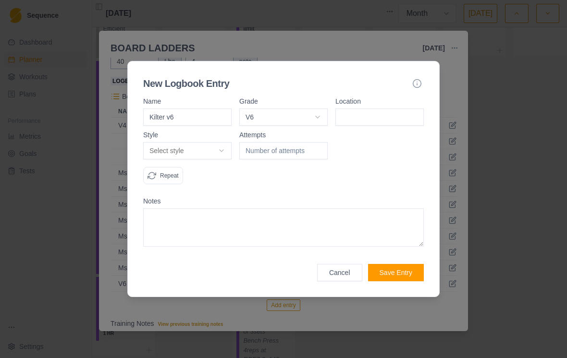
click at [280, 122] on input at bounding box center [379, 117] width 88 height 17
type input "Msb kilter"
click at [208, 147] on button "Select style" at bounding box center [187, 150] width 88 height 17
click at [201, 203] on div "Redpoint" at bounding box center [187, 201] width 85 height 15
select select "redpoint"
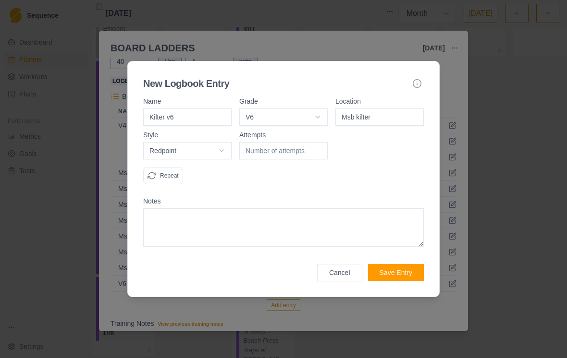
click at [280, 267] on button "Save Entry" at bounding box center [396, 272] width 56 height 17
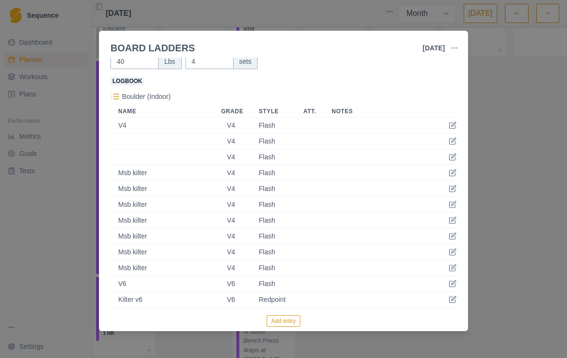
click at [280, 319] on button "Add entry" at bounding box center [283, 321] width 33 height 12
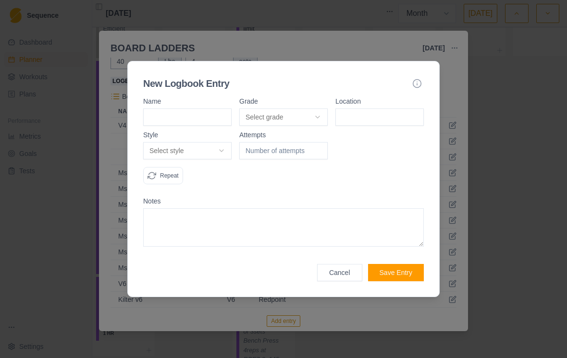
click at [280, 316] on div at bounding box center [283, 179] width 567 height 358
click at [280, 271] on button "Cancel" at bounding box center [339, 272] width 45 height 17
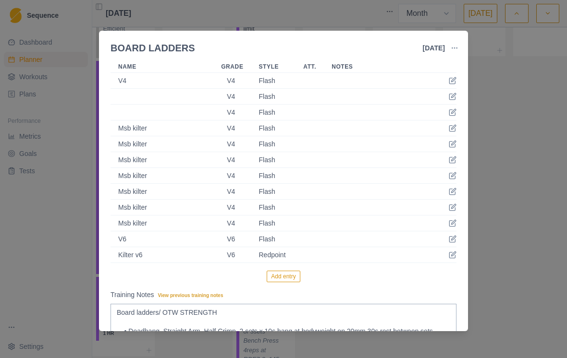
scroll to position [241, 0]
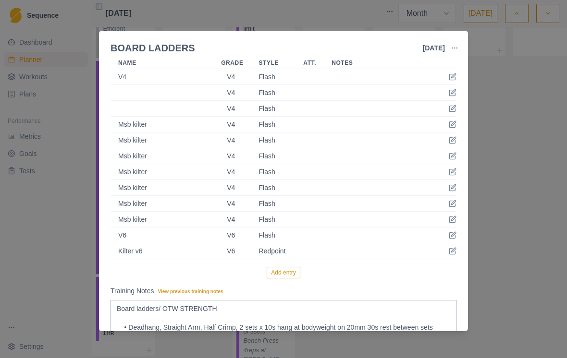
click at [280, 275] on button "Add entry" at bounding box center [283, 273] width 33 height 12
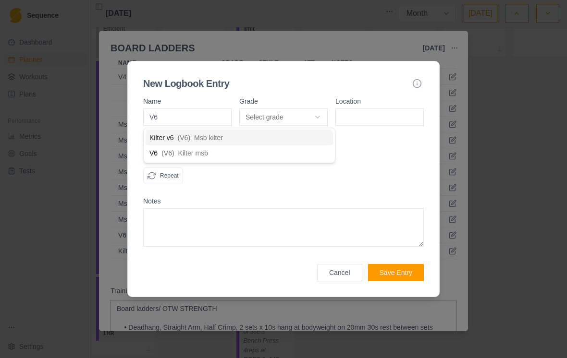
type input "V6"
click at [280, 106] on div "Grade Select grade V0 V0+ V1 V2 V3 V4 V5 V6 V7 V8 V9 V10 V11 V12 V13 V14 V15 V1…" at bounding box center [283, 112] width 88 height 28
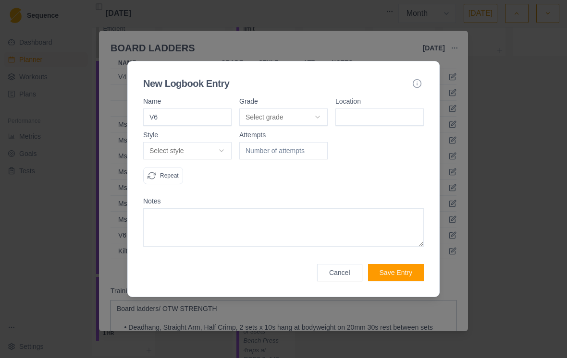
click at [280, 117] on button "Select grade" at bounding box center [283, 117] width 88 height 17
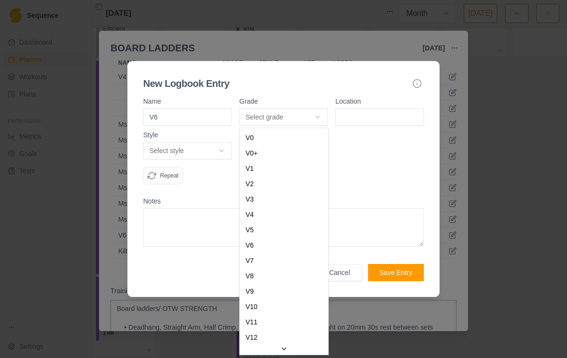
click at [199, 114] on div at bounding box center [283, 179] width 567 height 358
click at [213, 118] on div at bounding box center [283, 179] width 567 height 358
click at [280, 230] on div at bounding box center [283, 179] width 567 height 358
click at [278, 260] on div "V7" at bounding box center [284, 260] width 85 height 15
select select "d04ea2db-2fb6-4ef7-9aab-1a70d344ea82"
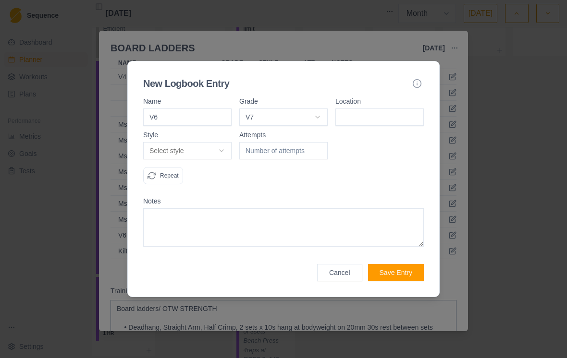
click at [194, 122] on input "V6" at bounding box center [187, 117] width 88 height 17
type input "V"
click at [280, 124] on input at bounding box center [379, 117] width 88 height 17
type input "Kilter msb"
click at [218, 152] on button "Select style" at bounding box center [187, 150] width 88 height 17
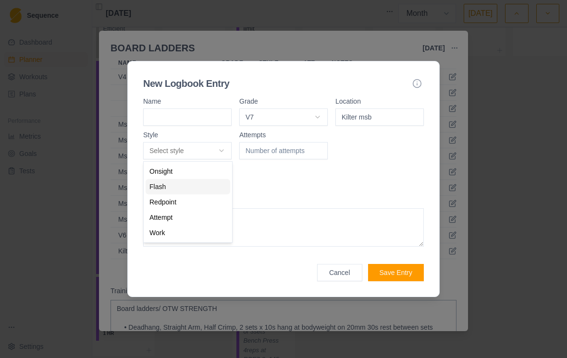
click at [213, 187] on div "Flash" at bounding box center [187, 186] width 85 height 15
select select "flash"
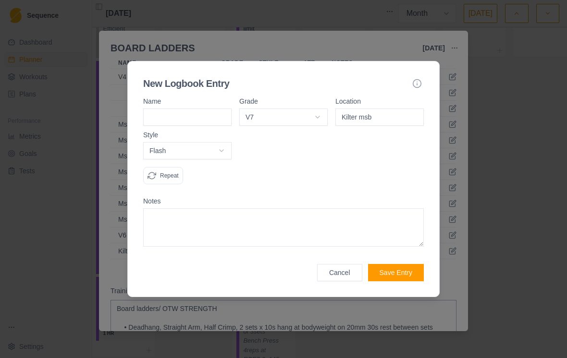
click at [280, 279] on button "Save Entry" at bounding box center [396, 272] width 56 height 17
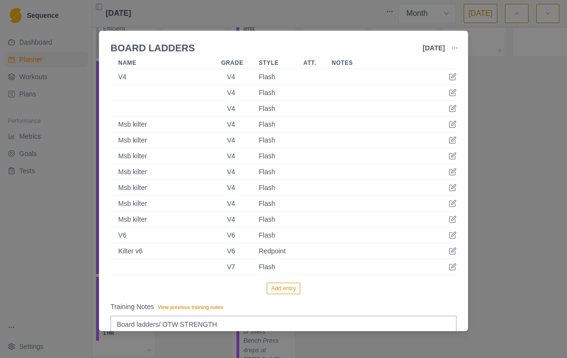
click at [280, 288] on button "Add entry" at bounding box center [283, 289] width 33 height 12
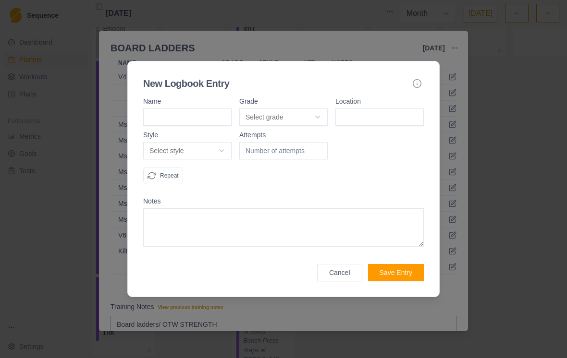
click at [280, 112] on button "Select grade" at bounding box center [283, 117] width 88 height 17
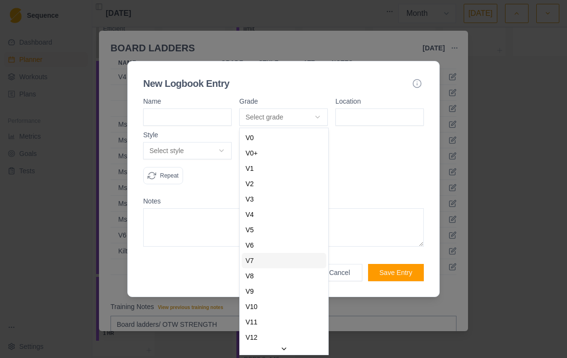
click at [280, 260] on div "V7" at bounding box center [284, 260] width 85 height 15
select select "d04ea2db-2fb6-4ef7-9aab-1a70d344ea82"
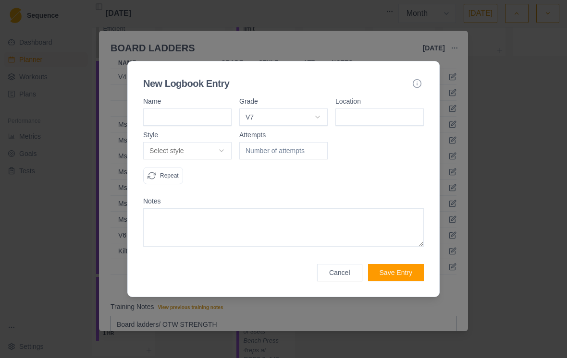
click at [280, 117] on input at bounding box center [379, 117] width 88 height 17
click at [280, 116] on input at bounding box center [379, 117] width 88 height 17
type input "Kilter msb"
click at [217, 150] on button "Select style" at bounding box center [187, 150] width 88 height 17
click at [195, 217] on div "Attempt" at bounding box center [187, 217] width 85 height 15
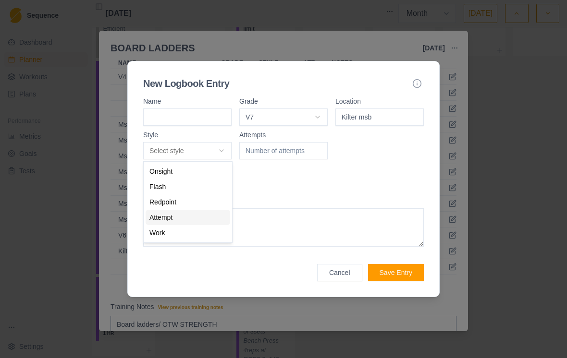
select select "attempt"
click at [280, 152] on input "number" at bounding box center [283, 150] width 88 height 17
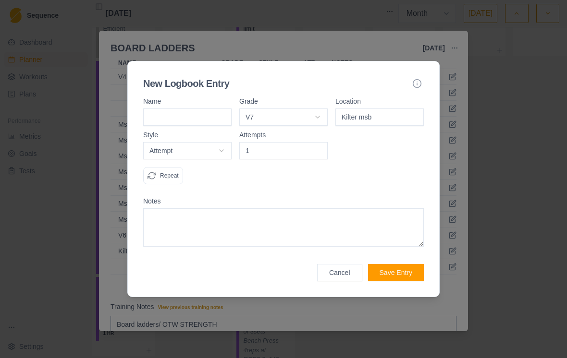
type input "1"
click at [280, 265] on button "Save Entry" at bounding box center [396, 272] width 56 height 17
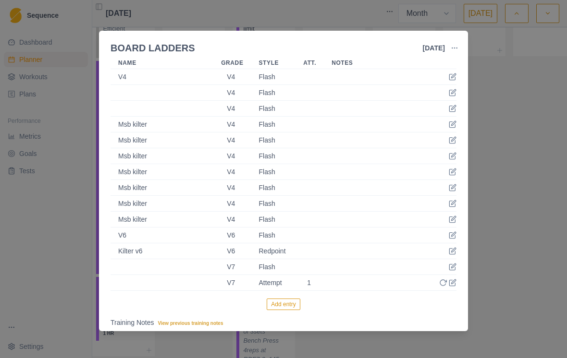
click at [280, 299] on div "Add entry" at bounding box center [283, 305] width 346 height 12
click at [280, 300] on button "Add entry" at bounding box center [283, 305] width 33 height 12
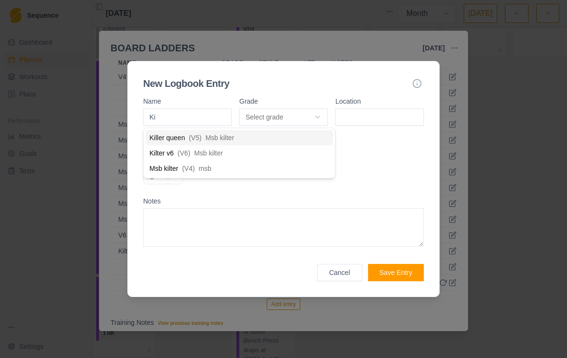
type input "K"
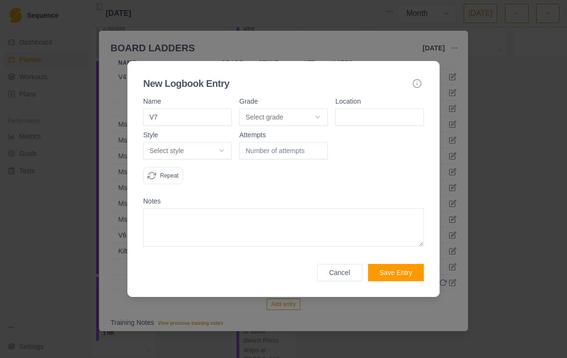
type input "V7"
click at [280, 123] on button "Select grade" at bounding box center [283, 117] width 88 height 17
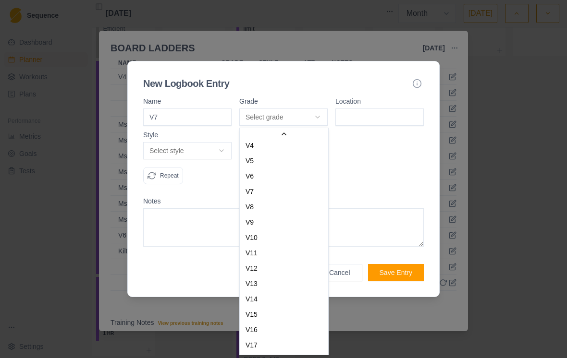
scroll to position [70, 0]
click at [280, 197] on div "V7" at bounding box center [284, 201] width 85 height 15
select select "d04ea2db-2fb6-4ef7-9aab-1a70d344ea82"
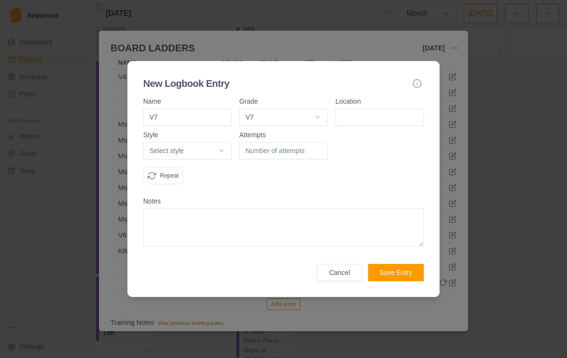
click at [280, 112] on input at bounding box center [379, 117] width 88 height 17
type input "Kilter msb"
click at [204, 149] on button "Select style" at bounding box center [187, 150] width 88 height 17
click at [195, 219] on div "Attempt" at bounding box center [187, 217] width 85 height 15
select select "attempt"
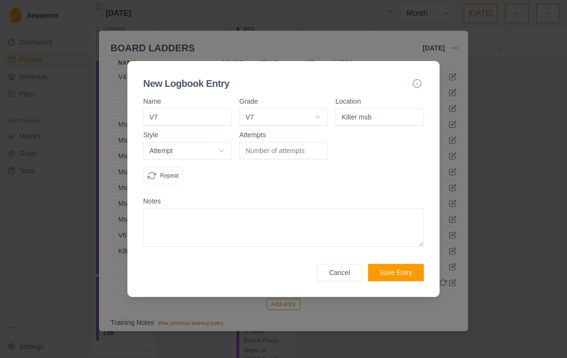
click at [280, 153] on input "number" at bounding box center [283, 150] width 88 height 17
type input "1"
click at [280, 271] on button "Save Entry" at bounding box center [396, 272] width 56 height 17
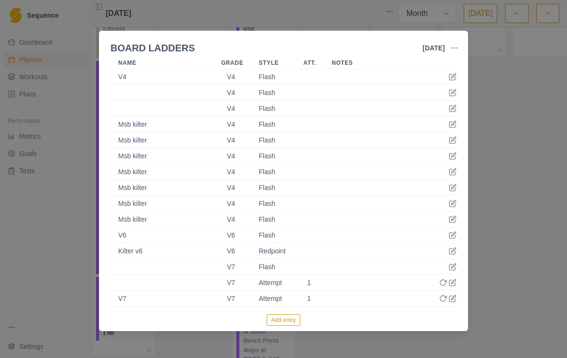
click at [280, 193] on div "BOARD LADDERS [DATE] Link To Goal View Workout Metrics Edit Original Workout Re…" at bounding box center [283, 179] width 567 height 358
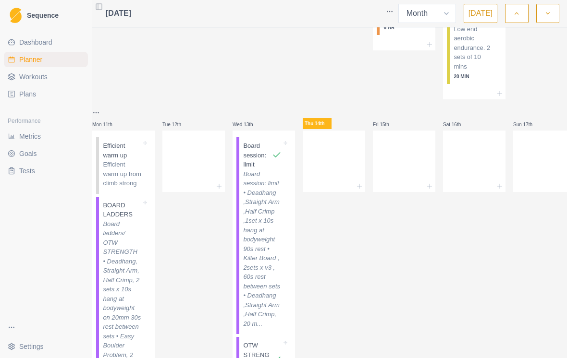
scroll to position [337, 0]
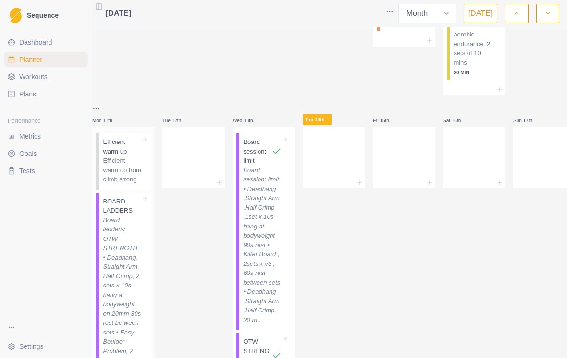
click at [136, 246] on p "Board ladders/ OTW STRENGTH • Deadhang, Straight Arm, Half Crimp, 2 sets x 10s …" at bounding box center [122, 305] width 38 height 178
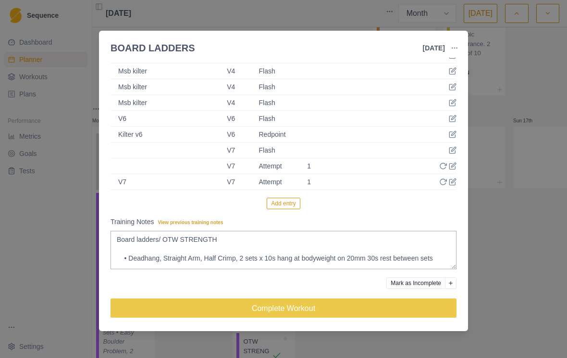
scroll to position [358, 0]
click at [280, 287] on button "Mark as Incomplete" at bounding box center [415, 284] width 59 height 12
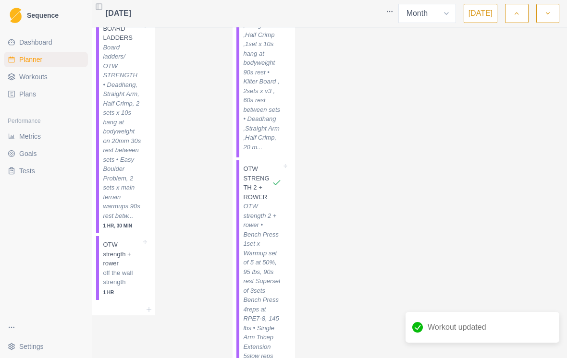
scroll to position [502, 0]
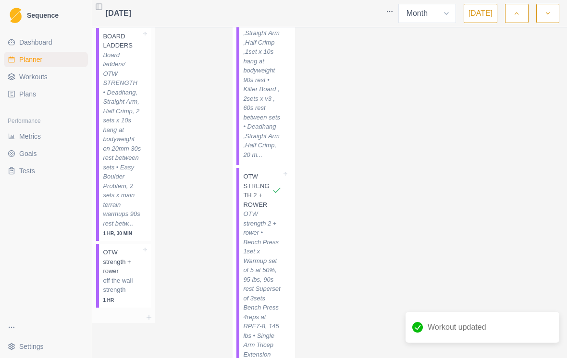
click at [126, 193] on p "Board ladders/ OTW STRENGTH • Deadhang, Straight Arm, Half Crimp, 2 sets x 10s …" at bounding box center [122, 139] width 38 height 178
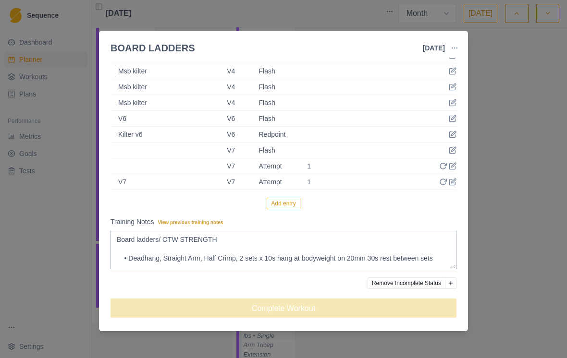
scroll to position [358, 0]
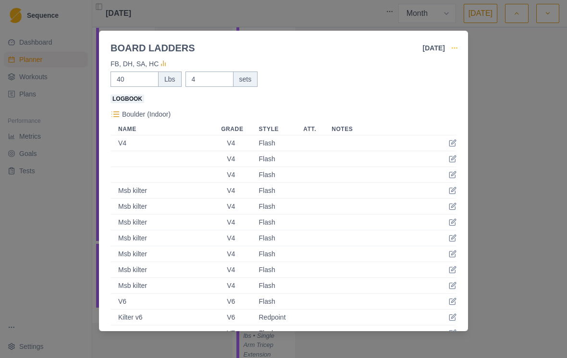
click at [280, 47] on icon "button" at bounding box center [454, 48] width 8 height 8
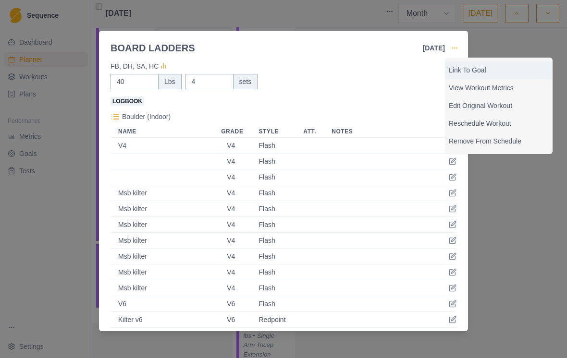
scroll to position [172, 0]
click at [280, 184] on div "BOARD LADDERS [DATE] Link To Goal View Workout Metrics Edit Original Workout Re…" at bounding box center [283, 179] width 567 height 358
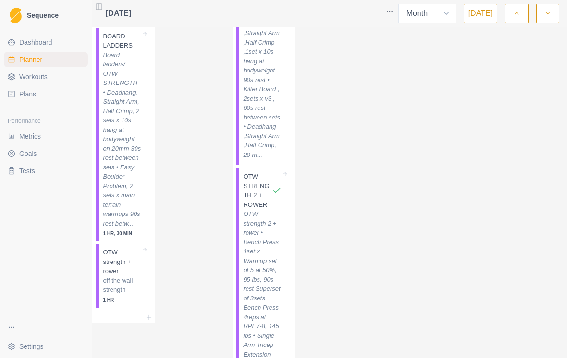
scroll to position [508, 0]
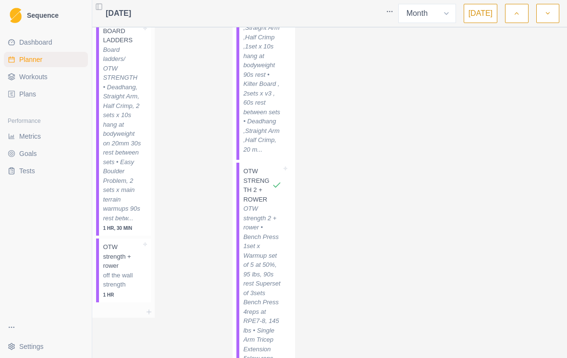
click at [141, 206] on p "Board ladders/ OTW STRENGTH • Deadhang, Straight Arm, Half Crimp, 2 sets x 10s …" at bounding box center [122, 134] width 38 height 178
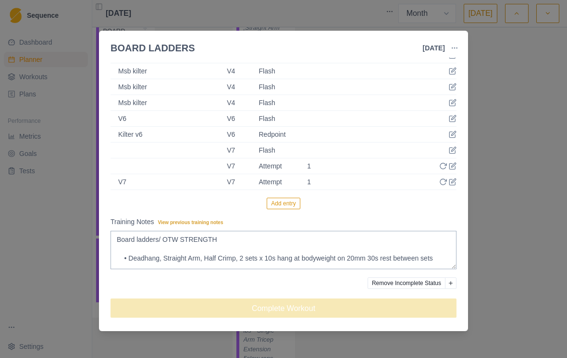
scroll to position [358, 0]
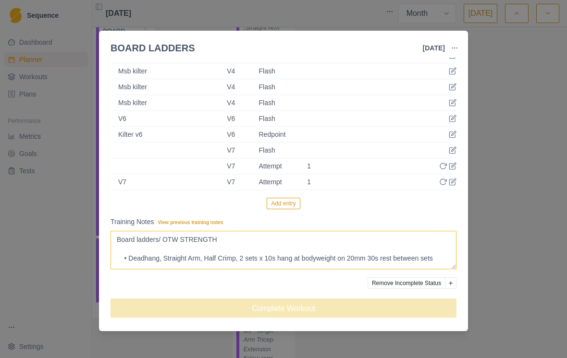
click at [280, 243] on textarea "Board ladders/ OTW STRENGTH • Deadhang, Straight Arm, Half Crimp, 2 sets x 10s …" at bounding box center [283, 250] width 346 height 38
click at [280, 252] on textarea "Board ladders/ OTW STRENGTH • Deadhang, Straight Arm, Half Crimp, 2 sets x 10s …" at bounding box center [283, 250] width 346 height 38
click at [280, 254] on textarea "Board ladders/ OTW STRENGTH • Deadhang, Straight Arm, Half Crimp, 2 sets x 10s …" at bounding box center [283, 250] width 346 height 38
click at [280, 253] on textarea "Board ladders/ OTW STRENGTH • Deadhang, Straight Arm, Half Crimp, 2 sets x 10s …" at bounding box center [283, 250] width 346 height 38
click at [280, 248] on textarea "Board ladders/ OTW STRENGTH • Deadhang, Straight Arm, Half Crimp, 2 sets x 10s …" at bounding box center [283, 250] width 346 height 38
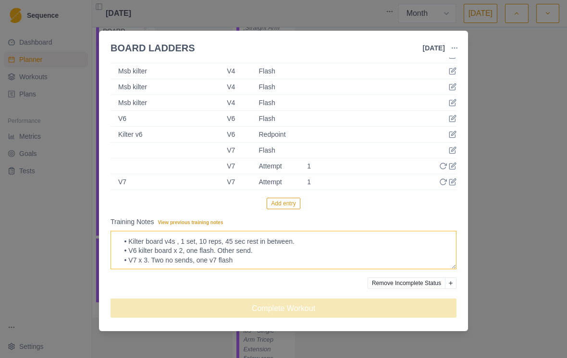
scroll to position [153, 0]
click at [280, 256] on textarea "Board ladders/ OTW STRENGTH • Deadhang, Straight Arm, Half Crimp, 2 sets x 10s …" at bounding box center [283, 250] width 346 height 38
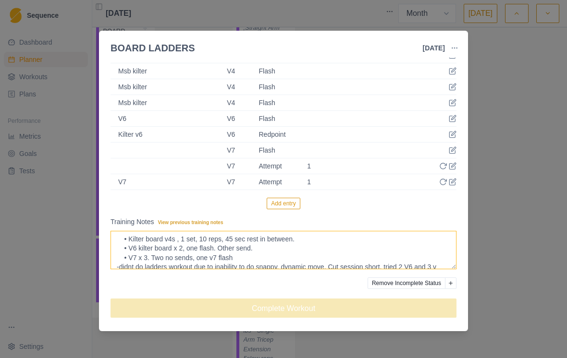
scroll to position [162, 0]
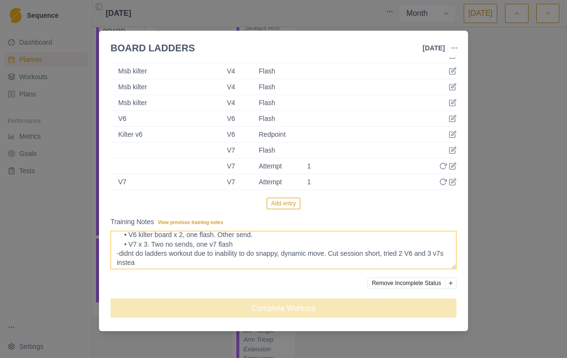
type textarea "Board ladders/ OTW STRENGTH • Deadhang, Straight Arm, Half Crimp, 2 sets x 10s …"
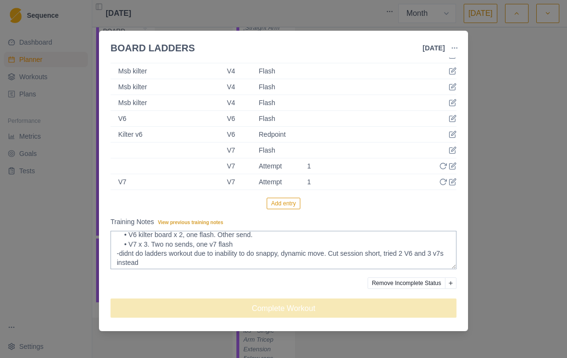
click at [280, 171] on div "BOARD LADDERS [DATE] Link To Goal View Workout Metrics Edit Original Workout Re…" at bounding box center [283, 179] width 567 height 358
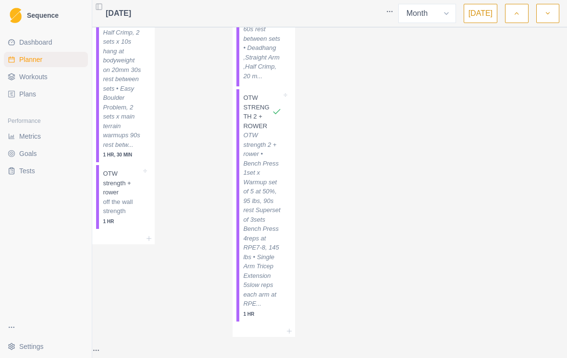
scroll to position [592, 0]
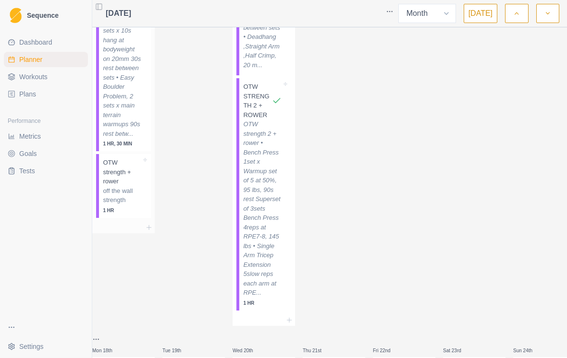
click at [132, 205] on p "off the wall strength" at bounding box center [122, 195] width 38 height 19
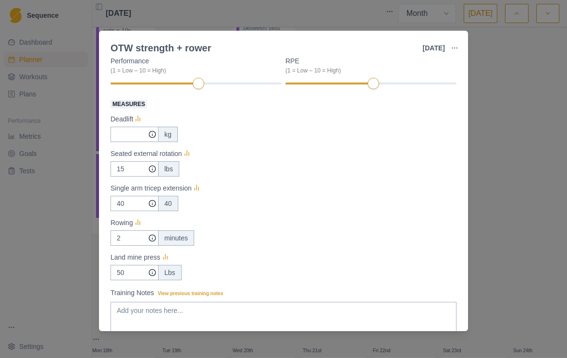
scroll to position [120, 0]
click at [126, 133] on input "Measures" at bounding box center [134, 133] width 48 height 15
type input "2"
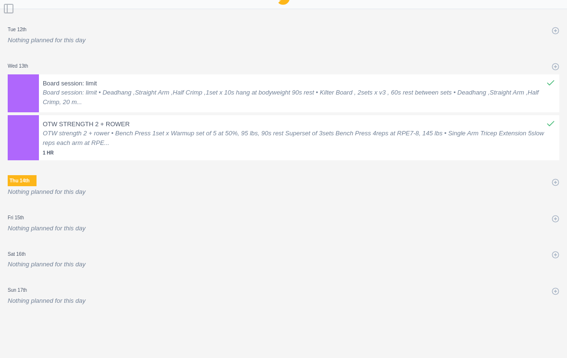
select select "month"
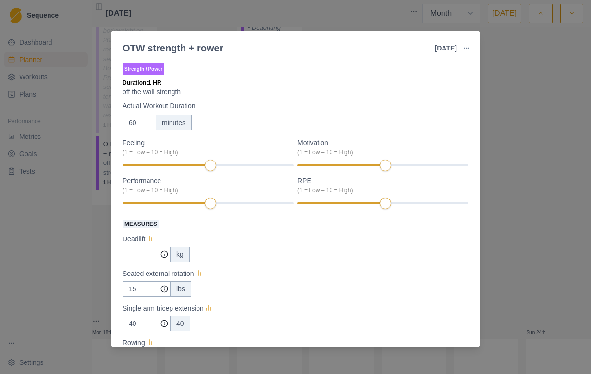
scroll to position [592, 0]
click at [139, 255] on input "Measures" at bounding box center [146, 253] width 48 height 15
type input "255"
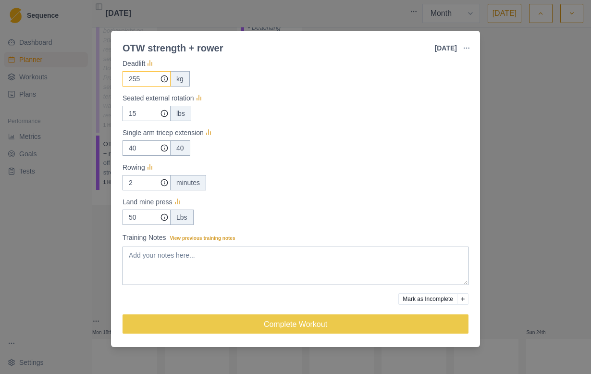
scroll to position [176, 0]
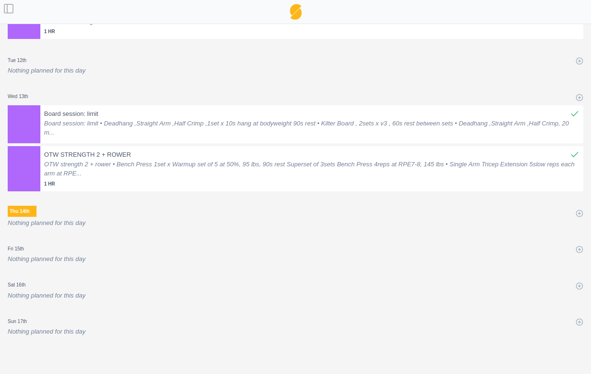
select select "month"
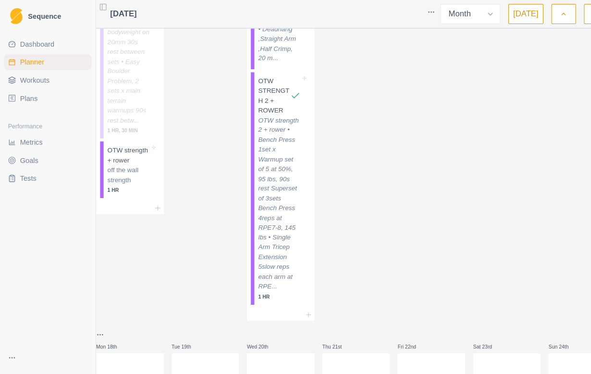
scroll to position [592, 0]
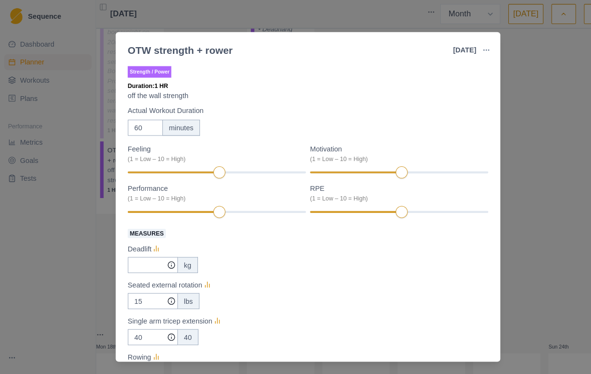
click at [280, 238] on div "Deadlift" at bounding box center [295, 239] width 346 height 12
click at [280, 252] on div "kg" at bounding box center [295, 253] width 346 height 15
click at [145, 254] on input "Measures" at bounding box center [146, 253] width 48 height 15
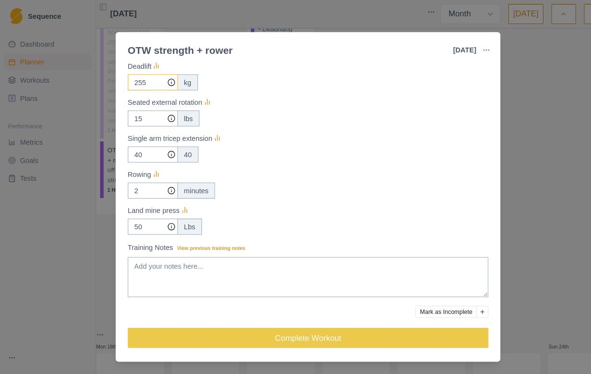
scroll to position [191, 0]
type input "255"
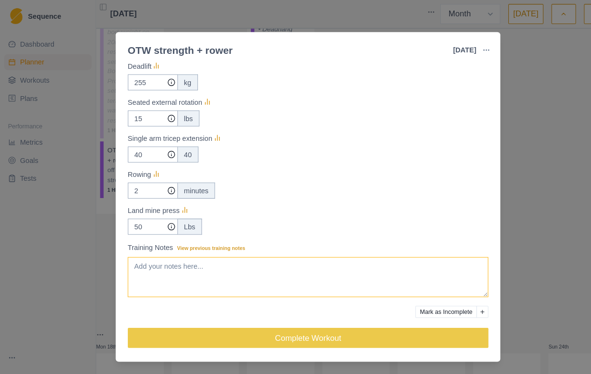
click at [280, 246] on textarea "Training Notes View previous training notes" at bounding box center [295, 265] width 346 height 38
click at [280, 249] on textarea "Training Notes View previous training notes" at bounding box center [295, 265] width 346 height 38
click at [246, 249] on textarea "Training Notes View previous training notes" at bounding box center [295, 265] width 346 height 38
click at [253, 247] on textarea "Training Notes View previous training notes" at bounding box center [295, 265] width 346 height 38
click at [234, 246] on textarea "Training Notes View previous training notes" at bounding box center [295, 265] width 346 height 38
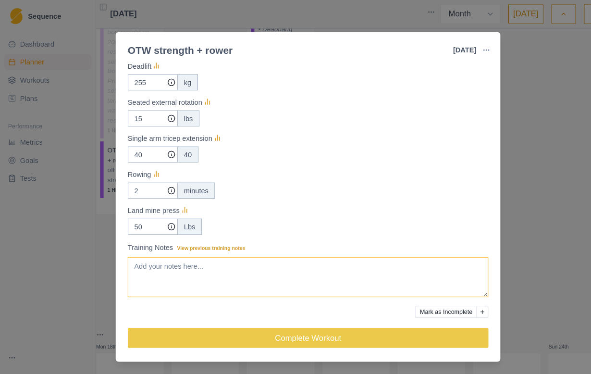
click at [234, 246] on textarea "Training Notes View previous training notes" at bounding box center [295, 265] width 346 height 38
paste textarea "TW STRENGTH + ROWER • Landmine Press - 1 set x Warmup set of 5 at RPE5, 25 LBS …"
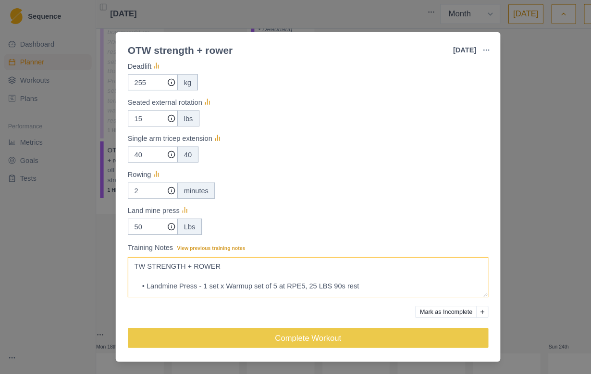
scroll to position [207, 0]
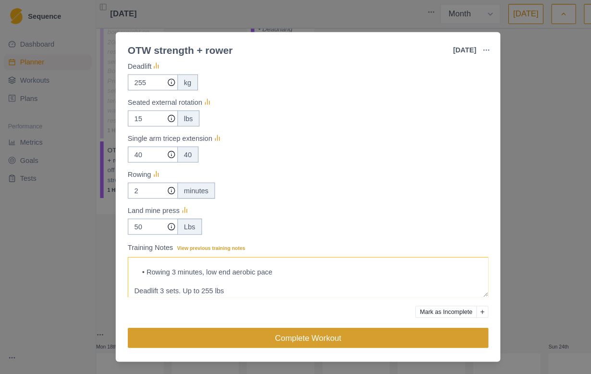
type textarea "TW STRENGTH + ROWER • Landmine Press - 1 set x Warmup set of 5 at RPE5, 25 LBS …"
click at [280, 314] on button "Complete Workout" at bounding box center [295, 323] width 346 height 19
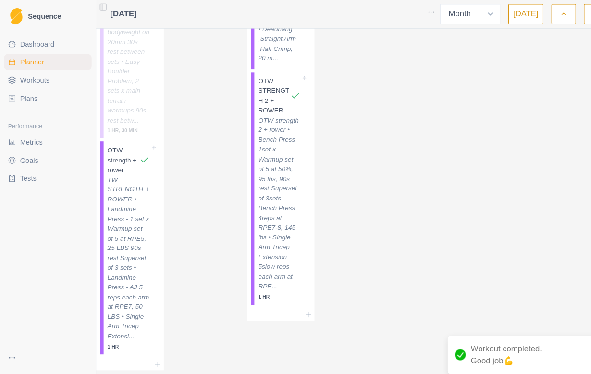
click at [57, 42] on link "Dashboard" at bounding box center [46, 42] width 84 height 15
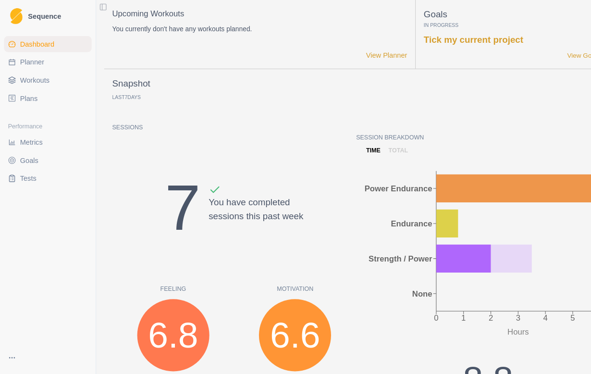
click at [61, 60] on link "Planner" at bounding box center [46, 59] width 84 height 15
select select "month"
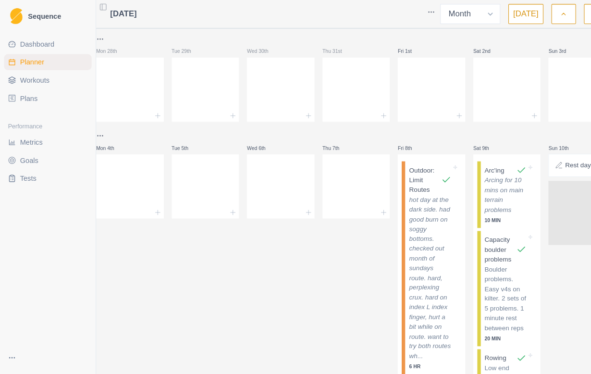
click at [42, 78] on span "Workouts" at bounding box center [33, 77] width 28 height 10
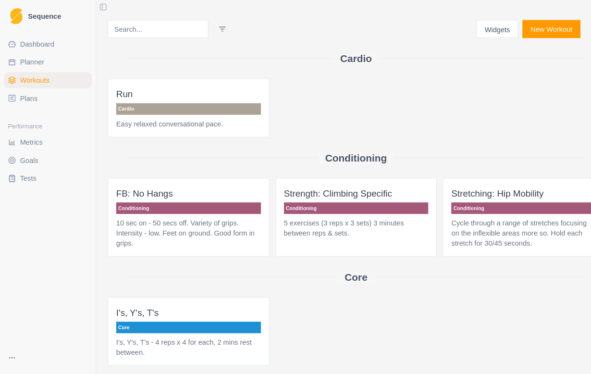
click at [38, 100] on link "Plans" at bounding box center [46, 93] width 84 height 15
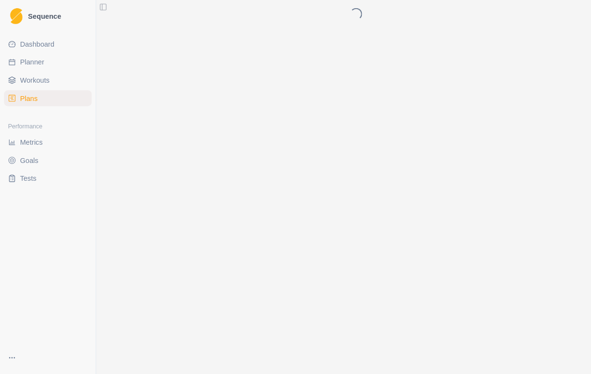
click at [61, 135] on link "Metrics" at bounding box center [46, 136] width 84 height 15
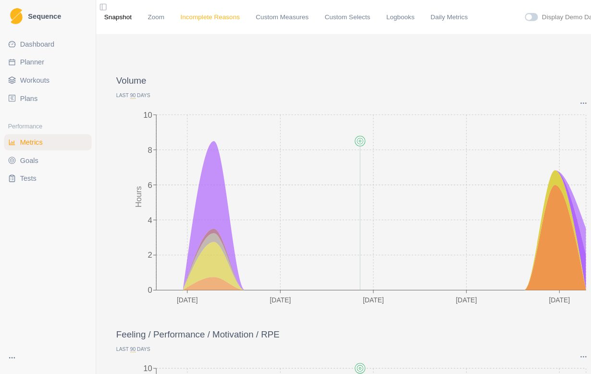
click at [221, 16] on link "Incomplete Reasons" at bounding box center [201, 17] width 57 height 10
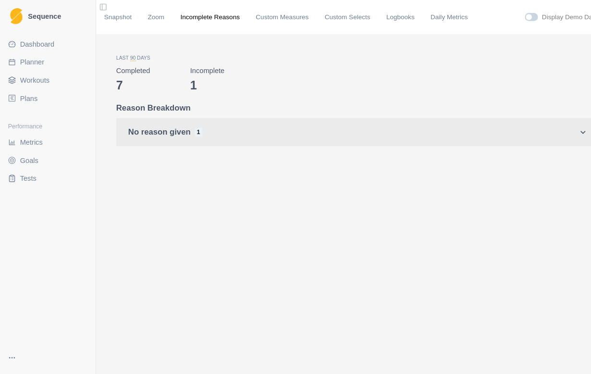
click at [280, 119] on button "No reason given 1" at bounding box center [341, 126] width 460 height 27
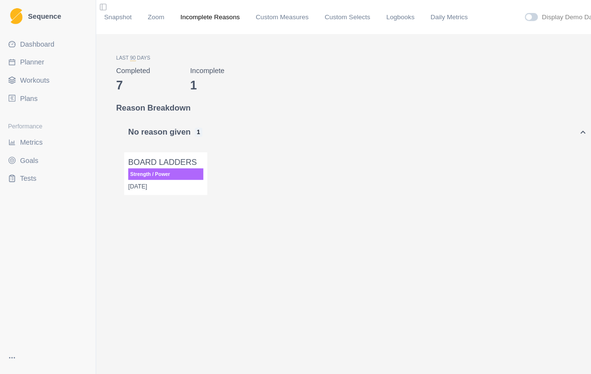
click at [169, 179] on p "[DATE]" at bounding box center [159, 178] width 72 height 9
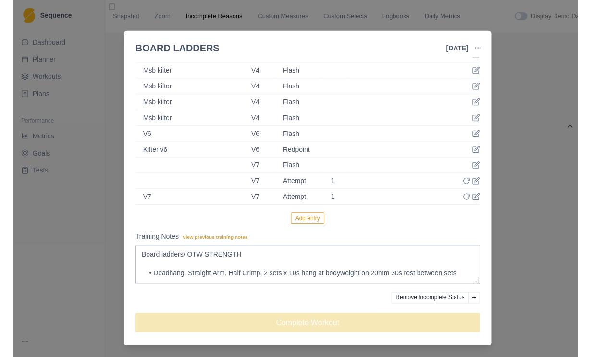
scroll to position [358, 0]
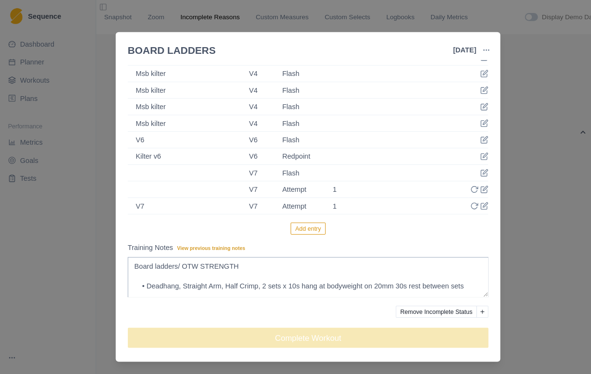
click at [280, 293] on button "Remove Incomplete Status" at bounding box center [418, 299] width 78 height 12
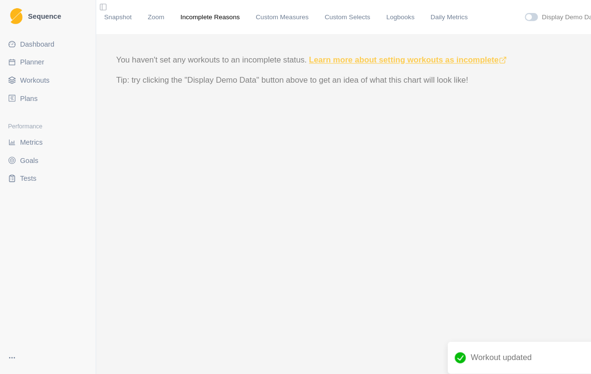
click at [280, 55] on link "Learn more about setting workouts as incomplete" at bounding box center [391, 57] width 190 height 8
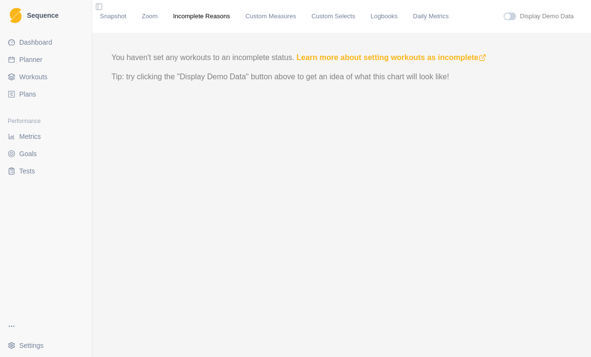
click at [280, 12] on span at bounding box center [509, 16] width 12 height 8
click at [280, 12] on input "checkbox" at bounding box center [503, 12] width 0 height 0
checkbox input "true"
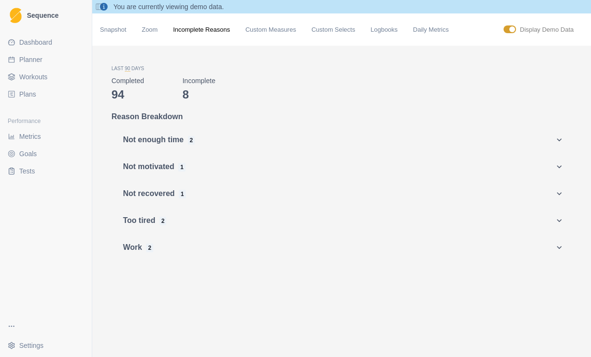
click at [48, 83] on link "Workouts" at bounding box center [46, 76] width 84 height 15
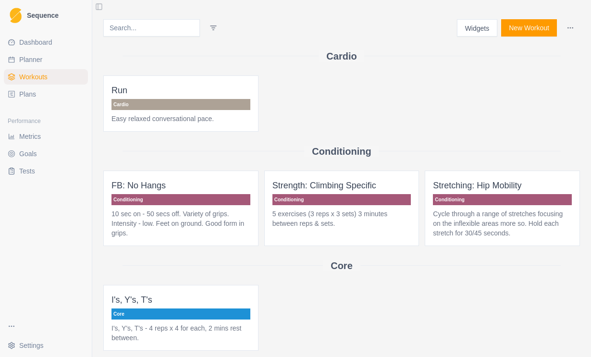
click at [62, 64] on link "Planner" at bounding box center [46, 59] width 84 height 15
select select "month"
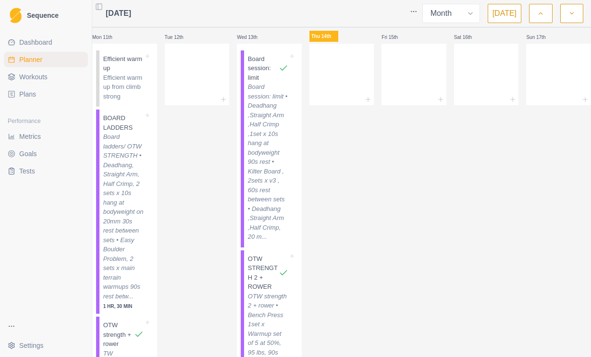
scroll to position [429, 0]
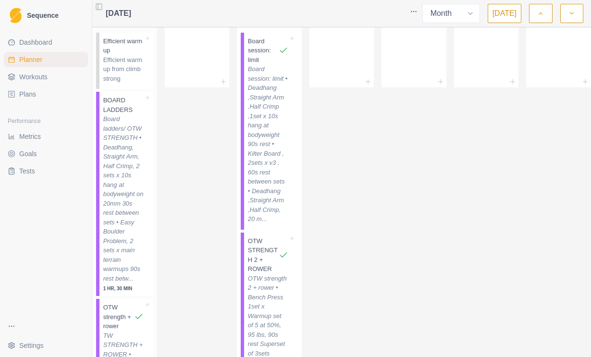
click at [129, 244] on p "Board ladders/ OTW STRENGTH • Deadhang, Straight Arm, Half Crimp, 2 sets x 10s …" at bounding box center [123, 198] width 40 height 169
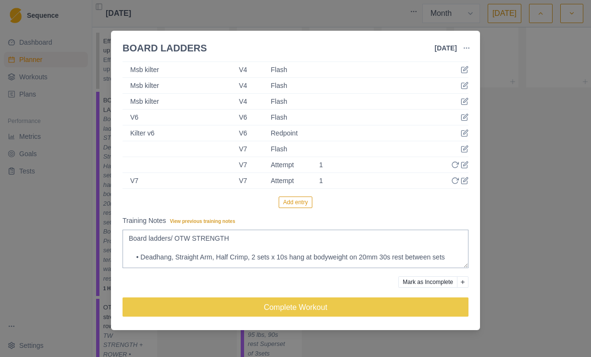
scroll to position [360, 0]
click at [280, 279] on button "Mark as Incomplete" at bounding box center [427, 282] width 59 height 12
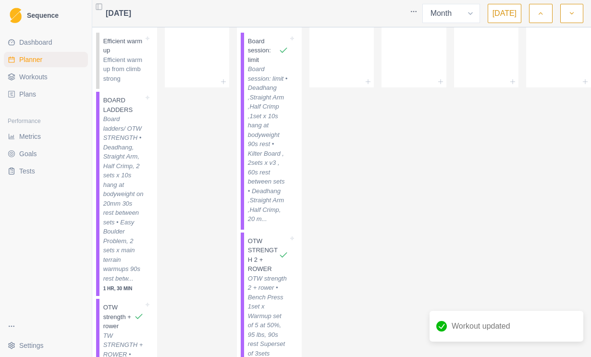
click at [280, 320] on div "Workout updated" at bounding box center [506, 326] width 154 height 31
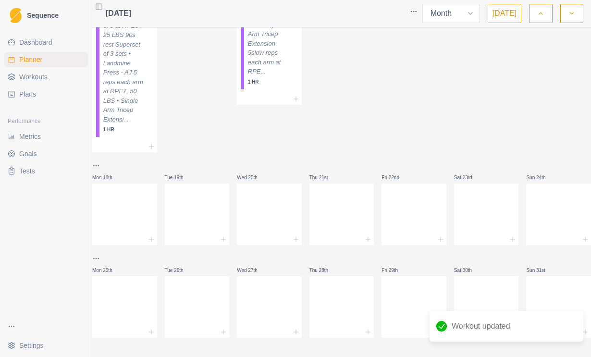
scroll to position [843, 0]
click at [150, 121] on div "OTW strength + rower TW STRENGTH + ROWER • Landmine Press - 1 set x Warmup set …" at bounding box center [126, 35] width 54 height 204
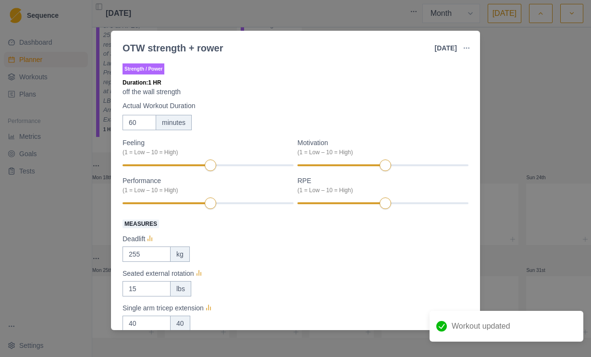
click at [280, 94] on div "OTW strength + rower [DATE] Link To Goal View Workout Metrics Edit Original Wor…" at bounding box center [295, 178] width 591 height 357
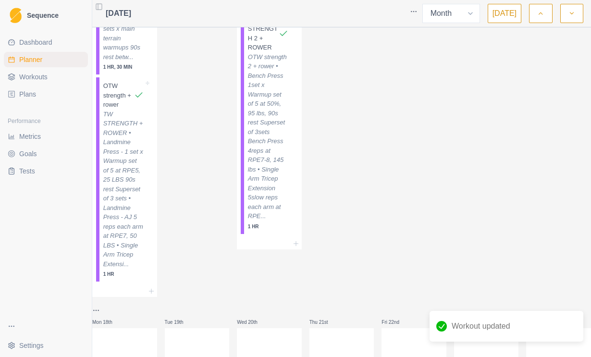
scroll to position [615, 0]
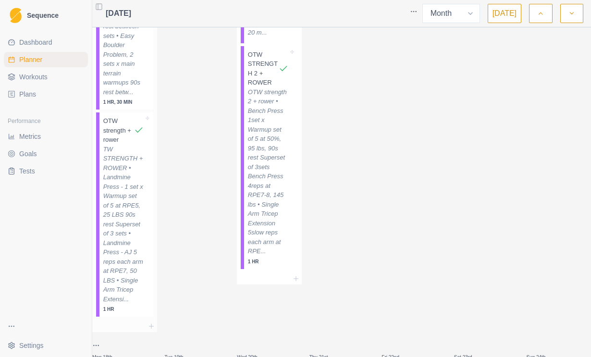
click at [129, 97] on p "Board ladders/ OTW STRENGTH • Deadhang, Straight Arm, Half Crimp, 2 sets x 10s …" at bounding box center [123, 12] width 40 height 169
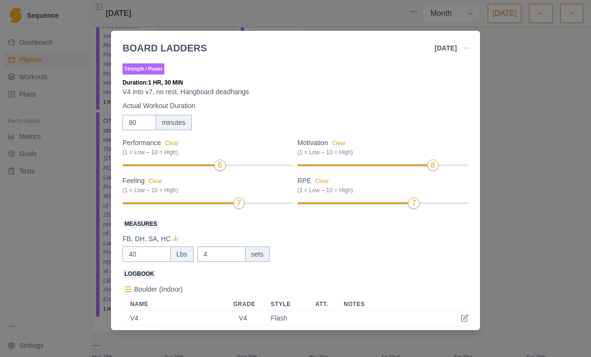
click at [280, 47] on icon "button" at bounding box center [466, 48] width 8 height 8
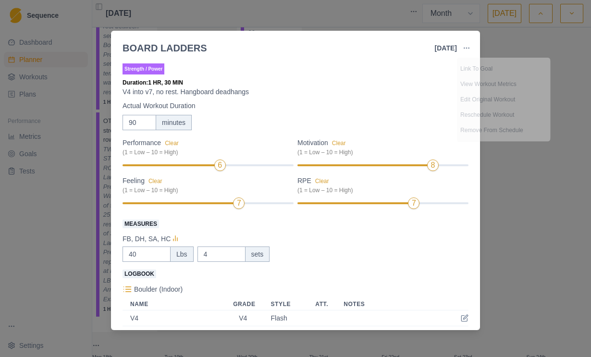
click at [280, 243] on div "FB, DH, SA, HC" at bounding box center [295, 239] width 346 height 12
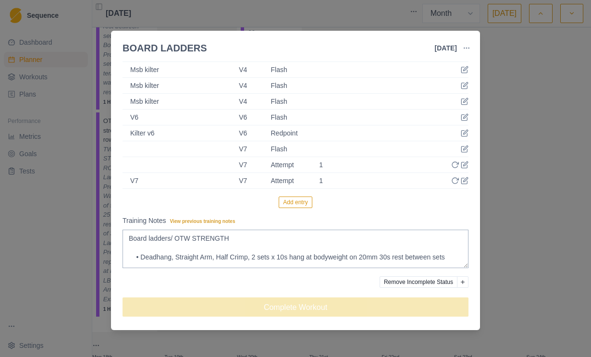
scroll to position [360, 0]
click at [280, 279] on button "Add reason" at bounding box center [463, 282] width 12 height 12
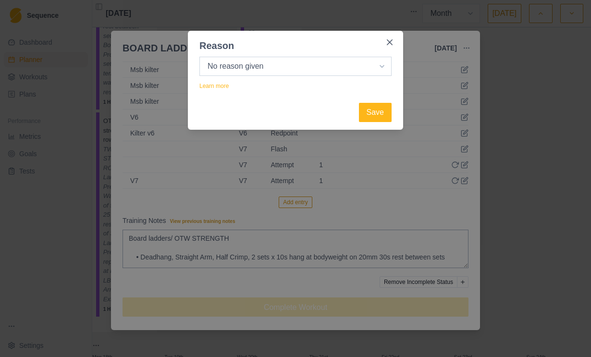
click at [280, 69] on select "Select your reason No reason given Not motivated Not recovered Not enough time …" at bounding box center [295, 66] width 192 height 19
click at [280, 86] on div "Learn more" at bounding box center [295, 86] width 192 height 12
click at [214, 96] on footer "Save" at bounding box center [295, 112] width 215 height 35
click at [224, 84] on link "Learn more" at bounding box center [213, 86] width 29 height 7
click at [280, 65] on select "Select your reason No reason given Not motivated Not recovered Not enough time …" at bounding box center [295, 66] width 192 height 19
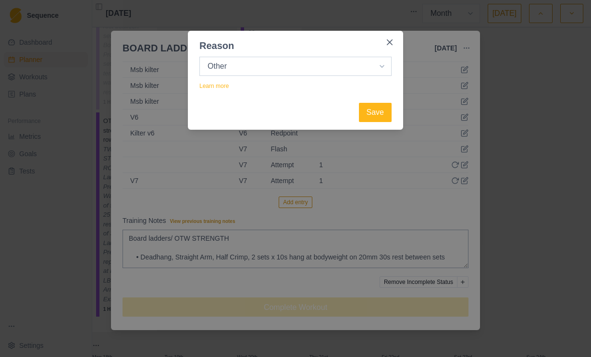
select select "not_recovered"
click at [280, 113] on button "Save" at bounding box center [375, 112] width 33 height 19
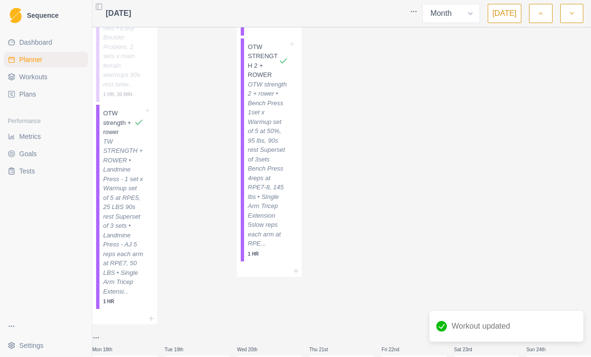
scroll to position [623, 0]
click at [45, 133] on link "Metrics" at bounding box center [46, 136] width 84 height 15
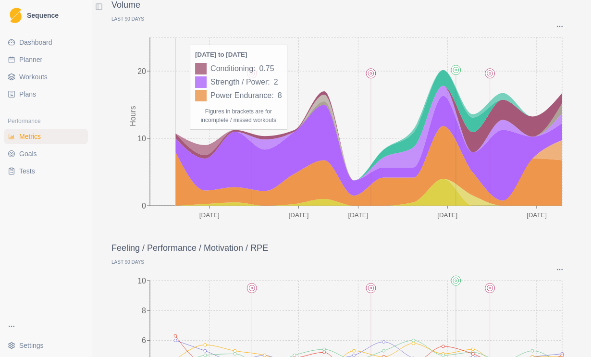
scroll to position [84, 0]
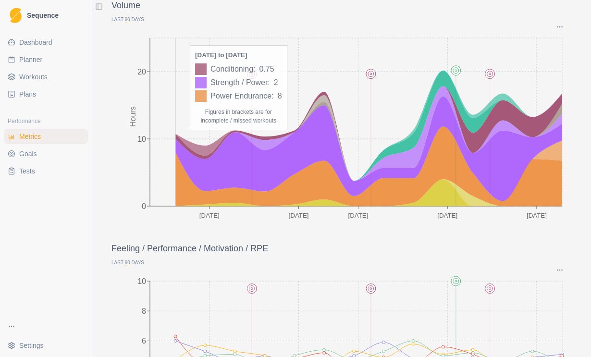
click at [216, 200] on icon at bounding box center [368, 166] width 387 height 80
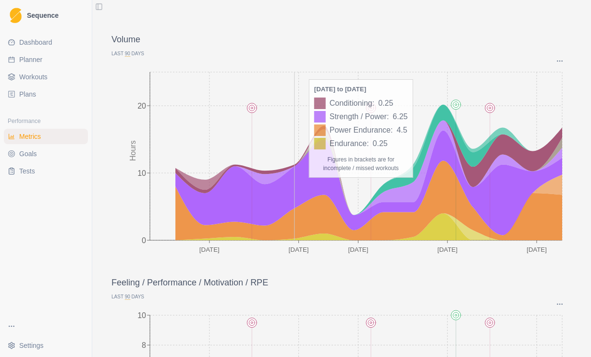
scroll to position [49, 0]
click at [26, 58] on span "Planner" at bounding box center [30, 60] width 23 height 10
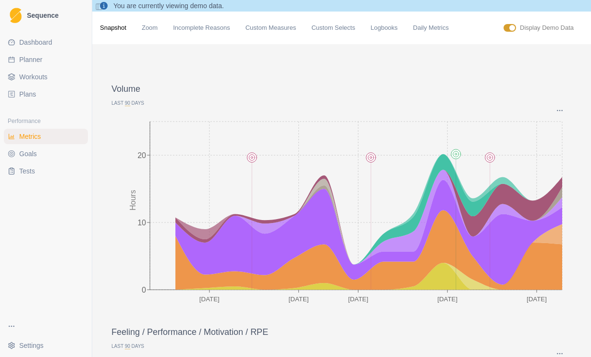
select select "month"
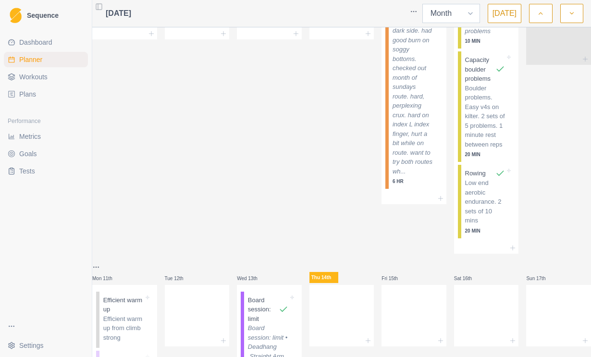
click at [280, 14] on select "Week Month" at bounding box center [451, 13] width 58 height 19
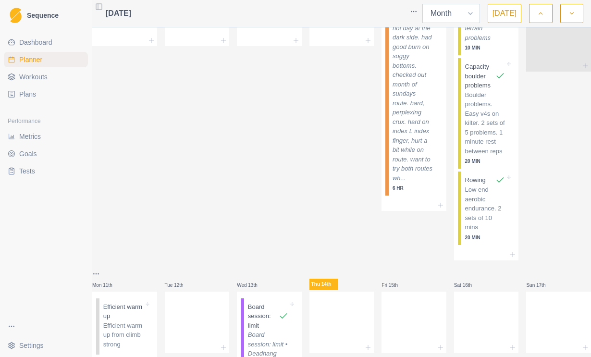
scroll to position [163, 0]
click at [149, 13] on html "Sequence Dashboard Planner Workouts Plans Performance Metrics Goals Tests Setti…" at bounding box center [295, 178] width 591 height 357
click at [131, 13] on span "[DATE]" at bounding box center [118, 14] width 25 height 12
click at [118, 24] on div "[DATE] Week Month [DATE]" at bounding box center [341, 13] width 498 height 27
click at [131, 7] on div "[DATE]" at bounding box center [115, 13] width 31 height 19
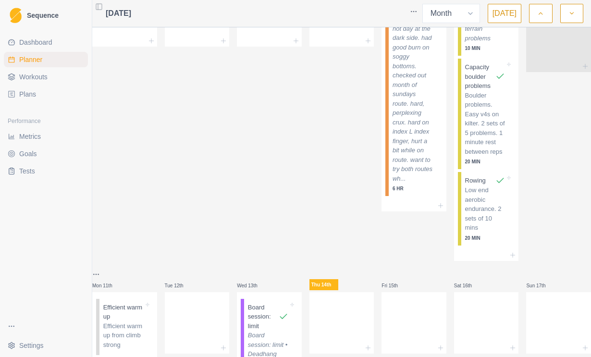
click at [131, 7] on div "[DATE]" at bounding box center [115, 13] width 31 height 19
click at [101, 7] on button "Toggle Sidebar" at bounding box center [98, 6] width 13 height 13
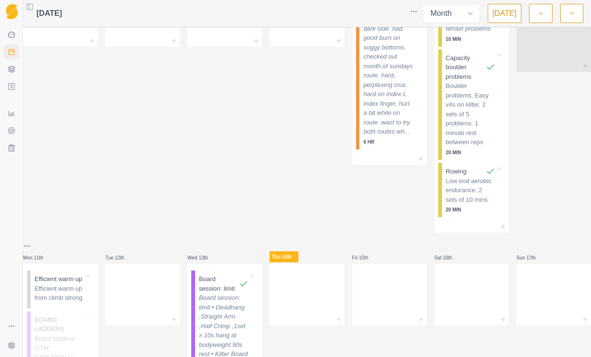
click at [36, 10] on button "Toggle Sidebar" at bounding box center [29, 6] width 13 height 13
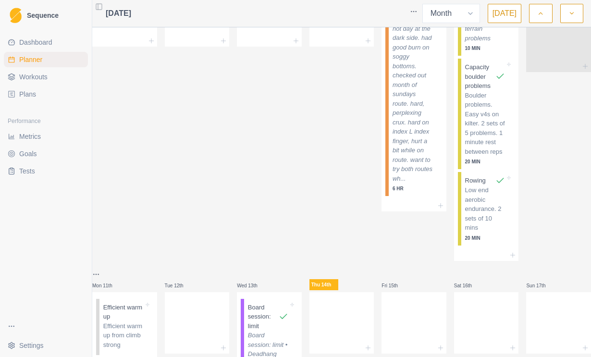
click at [129, 19] on div "[DATE]" at bounding box center [115, 13] width 31 height 19
click at [56, 74] on link "Workouts" at bounding box center [46, 76] width 84 height 15
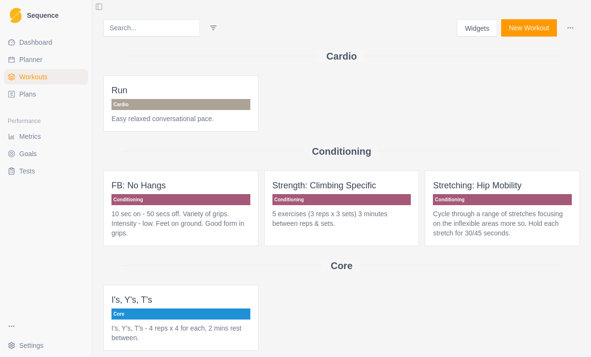
click at [43, 97] on link "Plans" at bounding box center [46, 93] width 84 height 15
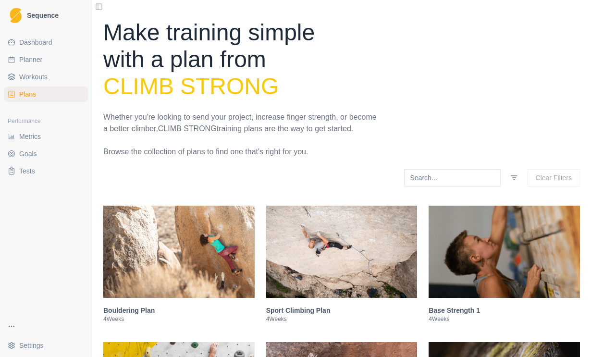
click at [57, 141] on link "Metrics" at bounding box center [46, 136] width 84 height 15
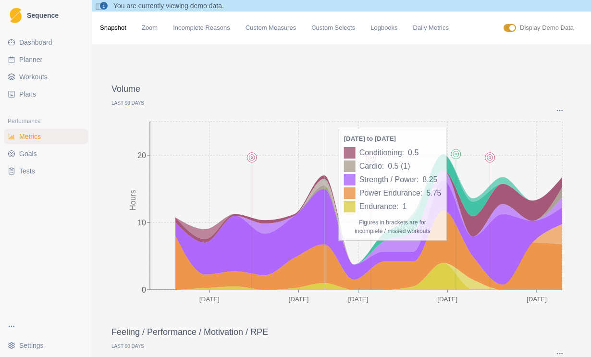
click at [280, 195] on icon at bounding box center [368, 232] width 387 height 105
click at [280, 247] on icon at bounding box center [368, 250] width 387 height 80
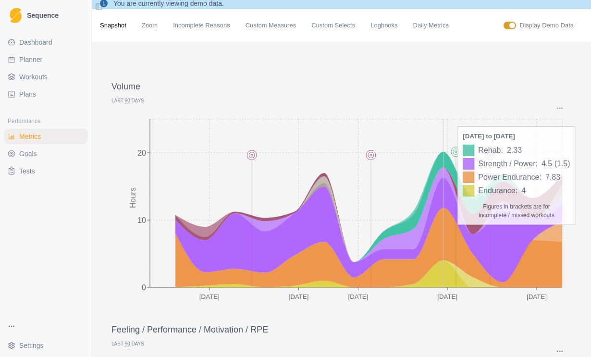
scroll to position [2, 0]
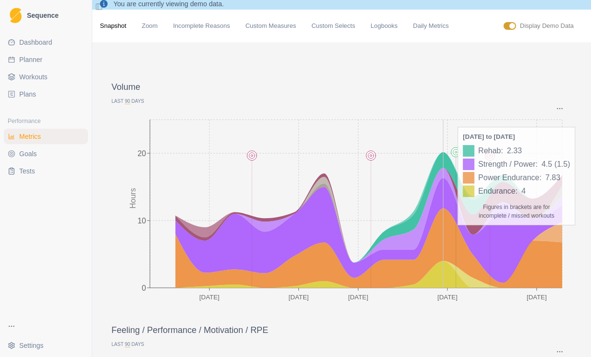
click at [280, 22] on label "Display Demo Data" at bounding box center [547, 26] width 54 height 10
click at [280, 22] on input "checkbox" at bounding box center [503, 22] width 0 height 0
checkbox input "false"
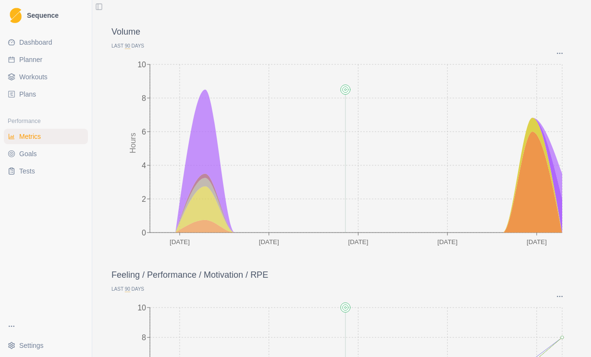
scroll to position [36, 0]
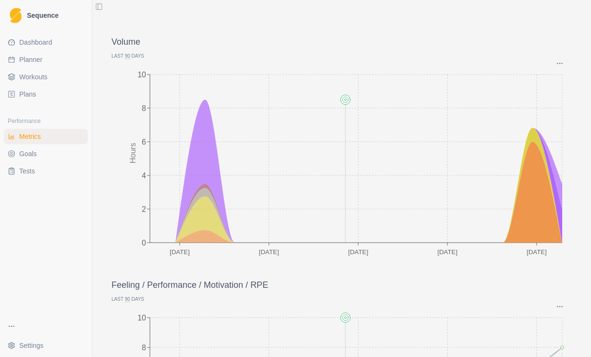
click at [207, 188] on icon at bounding box center [368, 184] width 387 height 115
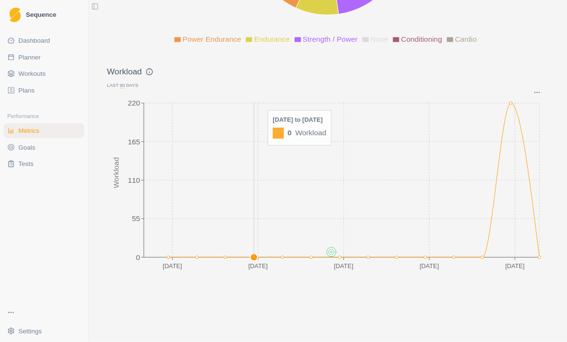
scroll to position [1272, 0]
